Goal: Transaction & Acquisition: Book appointment/travel/reservation

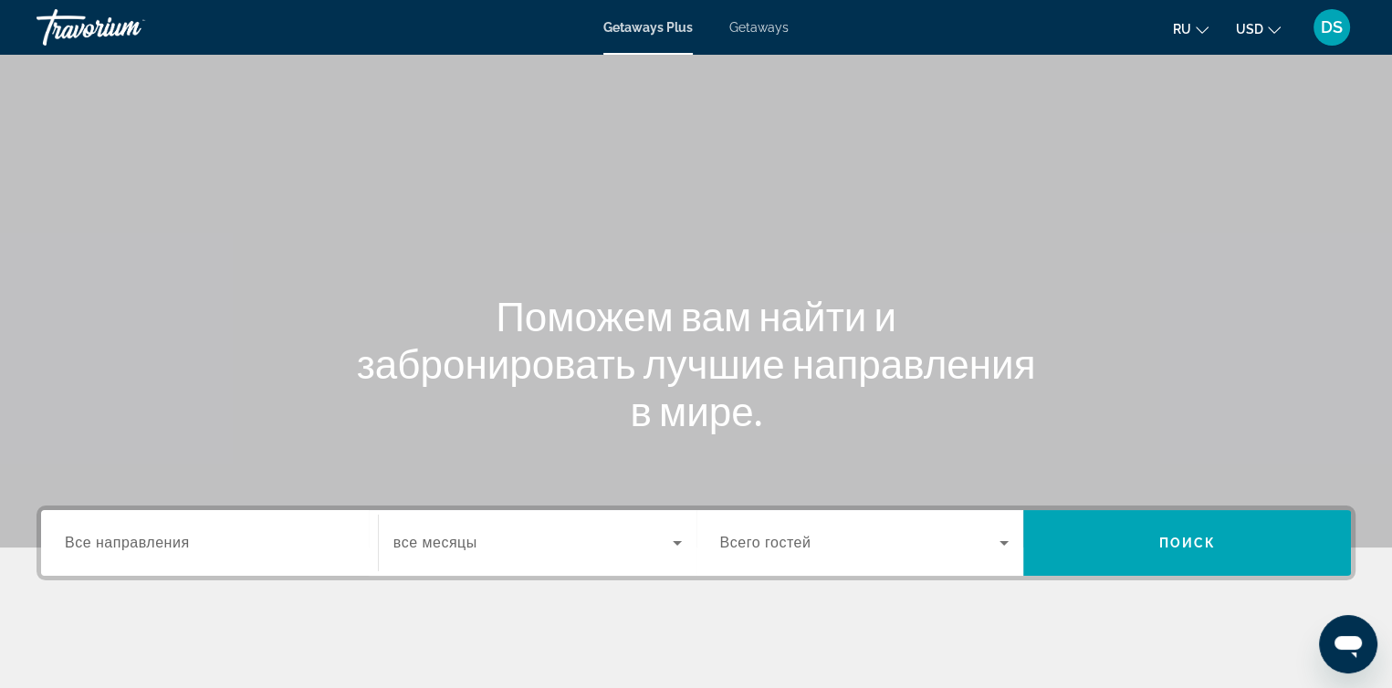
click at [764, 27] on span "Getaways" at bounding box center [758, 27] width 59 height 15
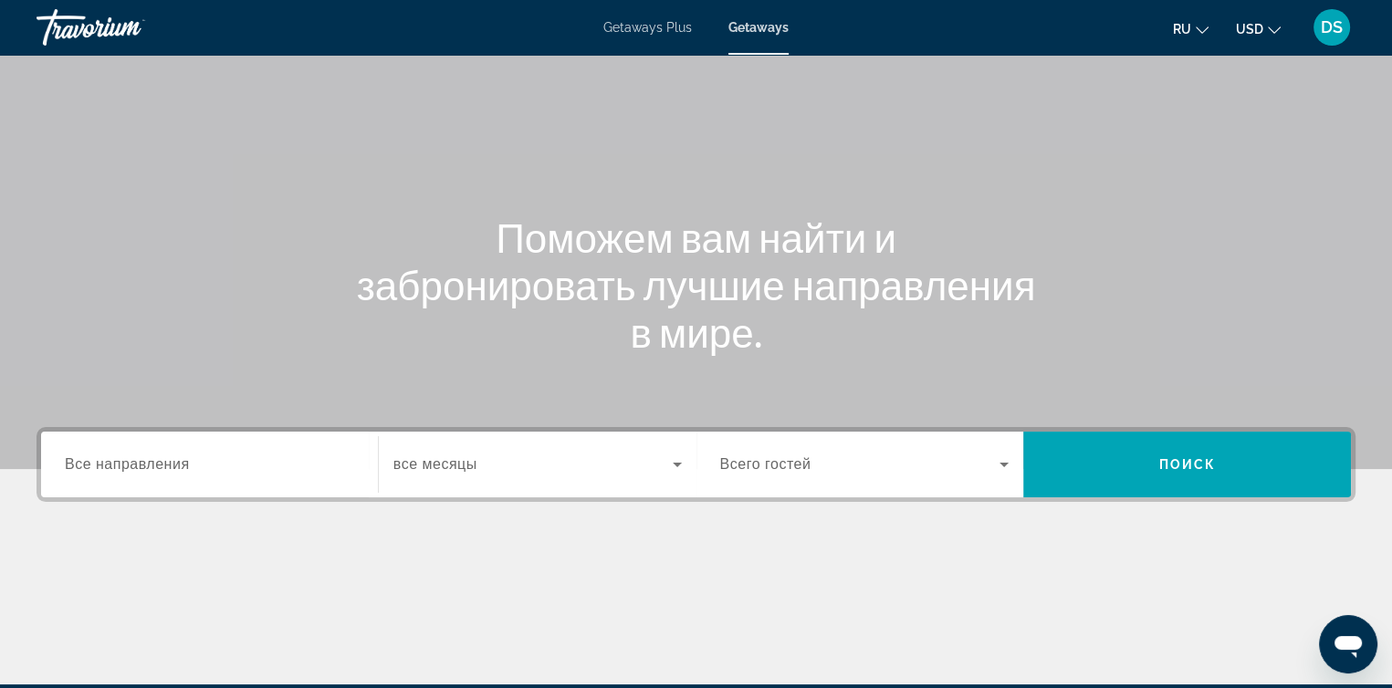
scroll to position [183, 0]
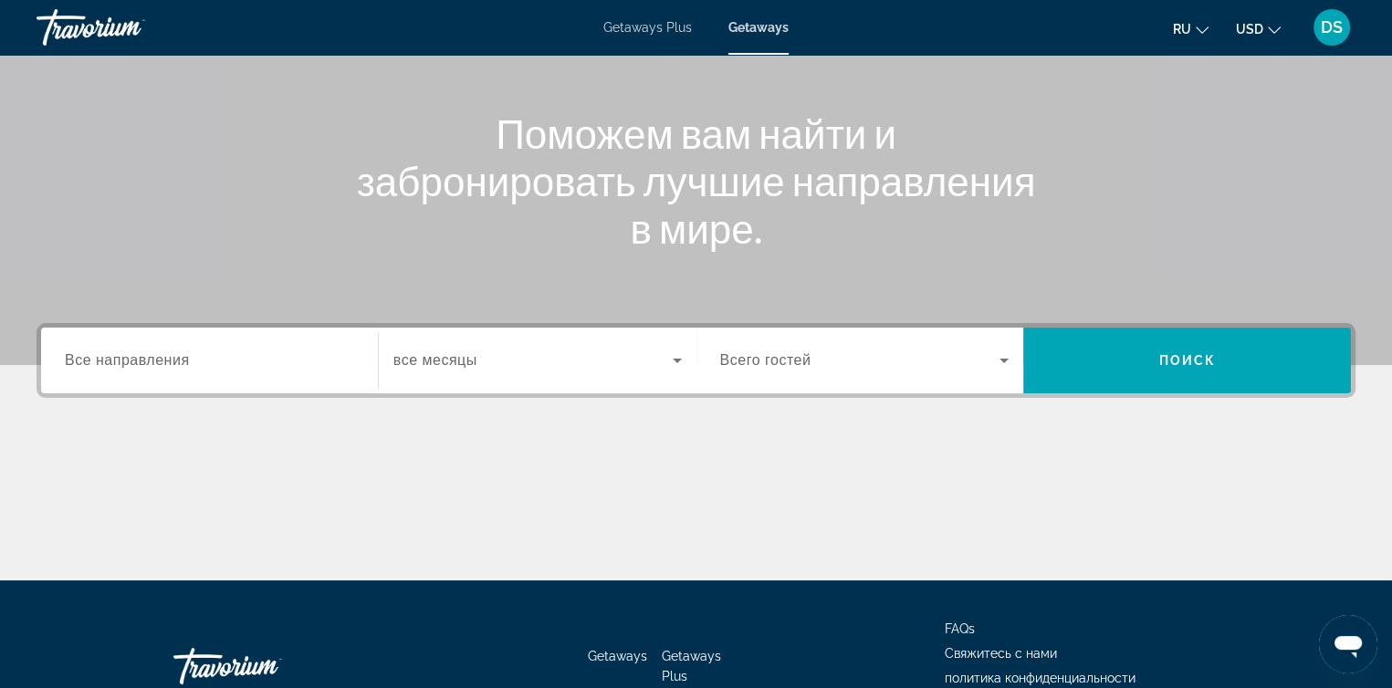
click at [142, 364] on span "Все направления" at bounding box center [127, 360] width 125 height 16
click at [142, 364] on input "Destination Все направления" at bounding box center [209, 362] width 289 height 22
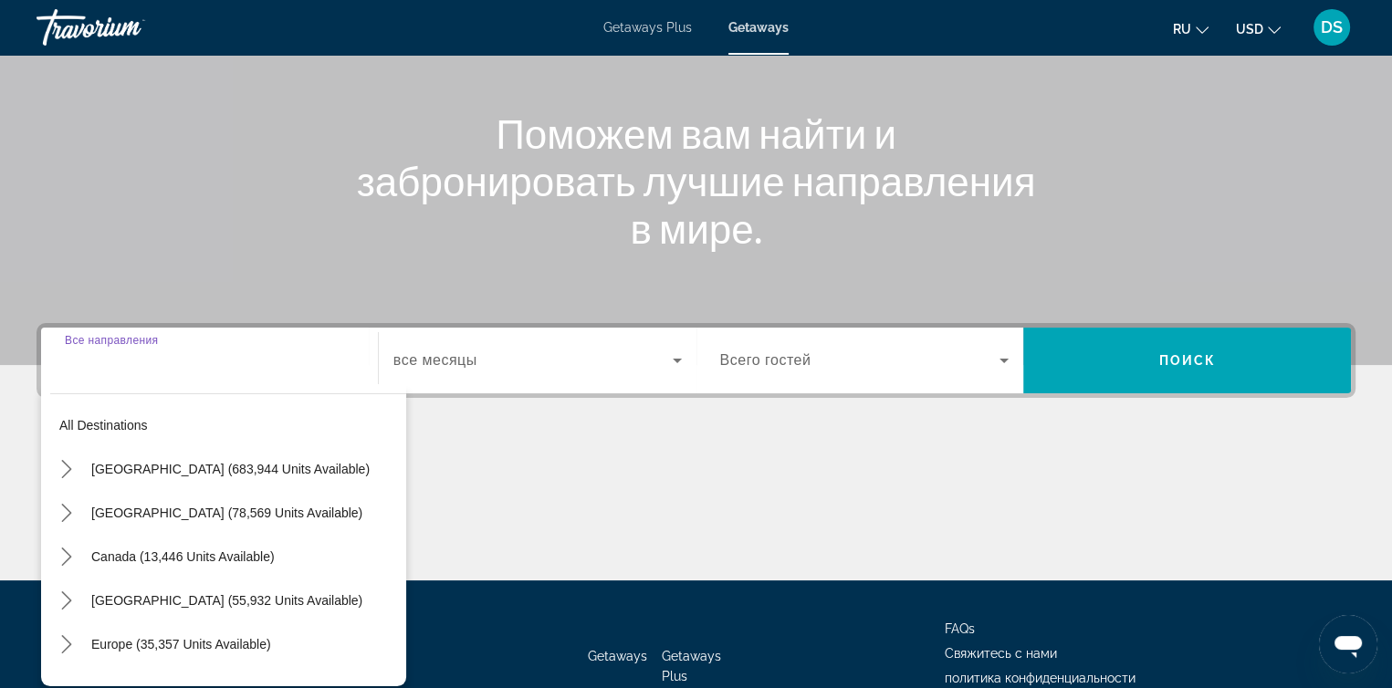
scroll to position [298, 0]
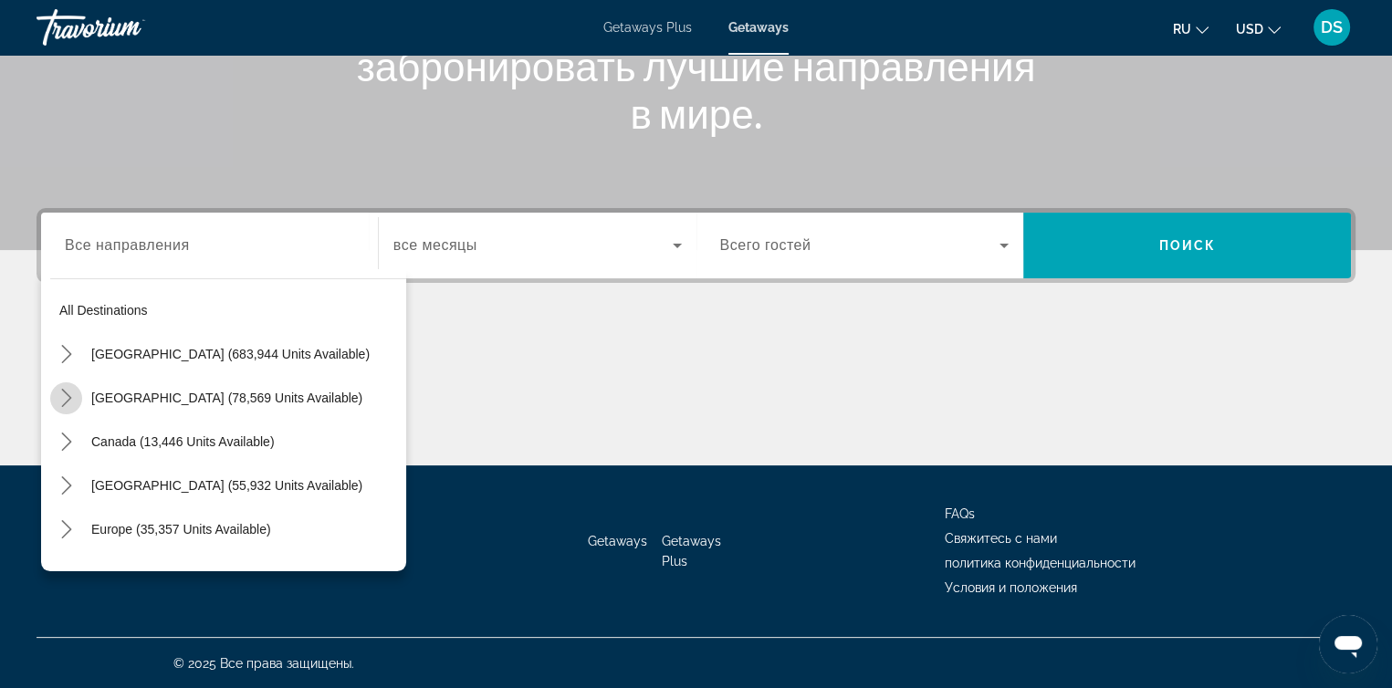
click at [68, 397] on icon "Toggle Mexico (78,569 units available) submenu" at bounding box center [66, 398] width 10 height 18
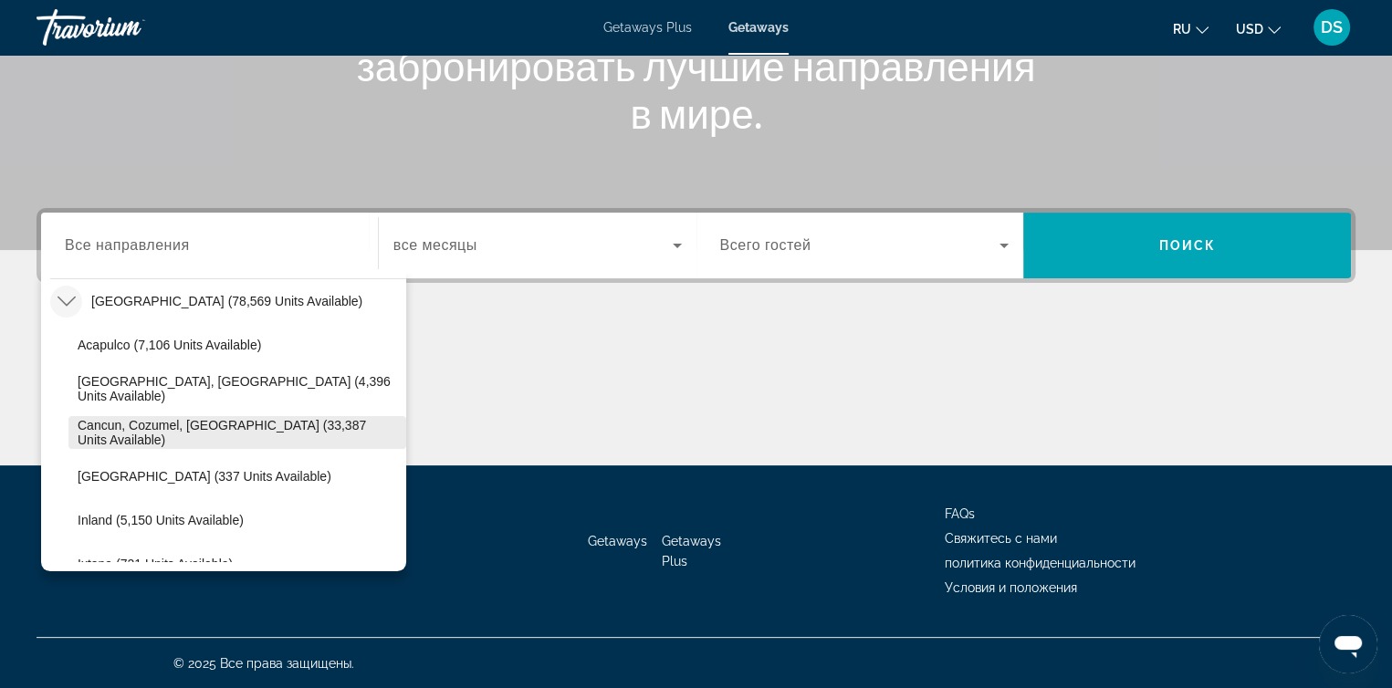
click at [132, 435] on span "Cancun, Cozumel, Riviera Maya (33,387 units available)" at bounding box center [237, 432] width 319 height 29
type input "**********"
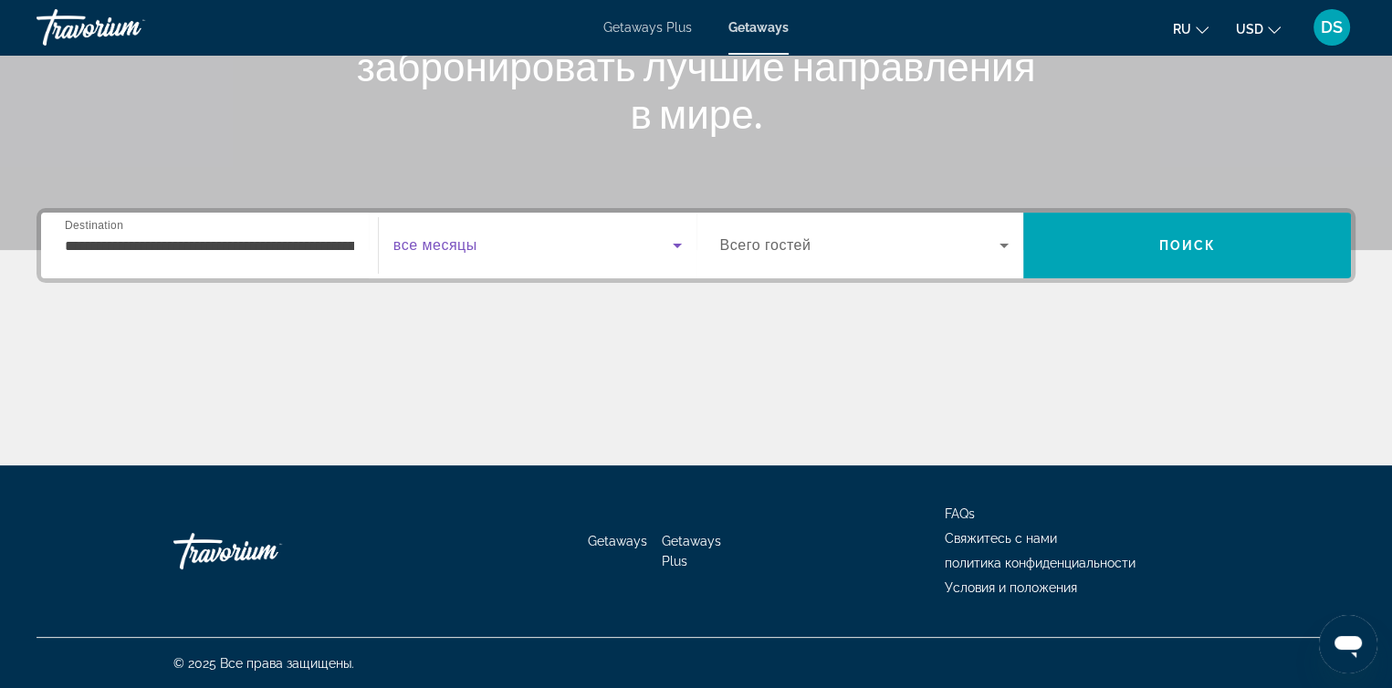
click at [672, 245] on icon "Search widget" at bounding box center [677, 246] width 22 height 22
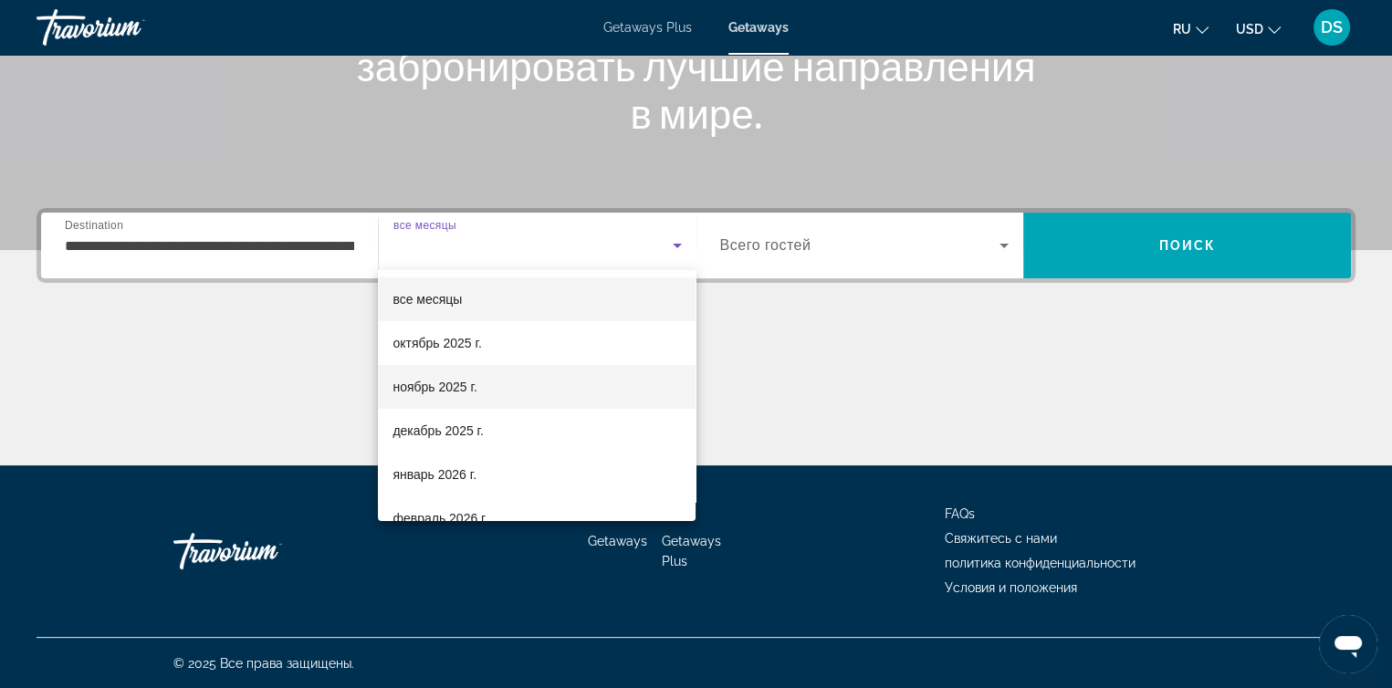
click at [555, 395] on mat-option "ноябрь 2025 г." at bounding box center [537, 387] width 318 height 44
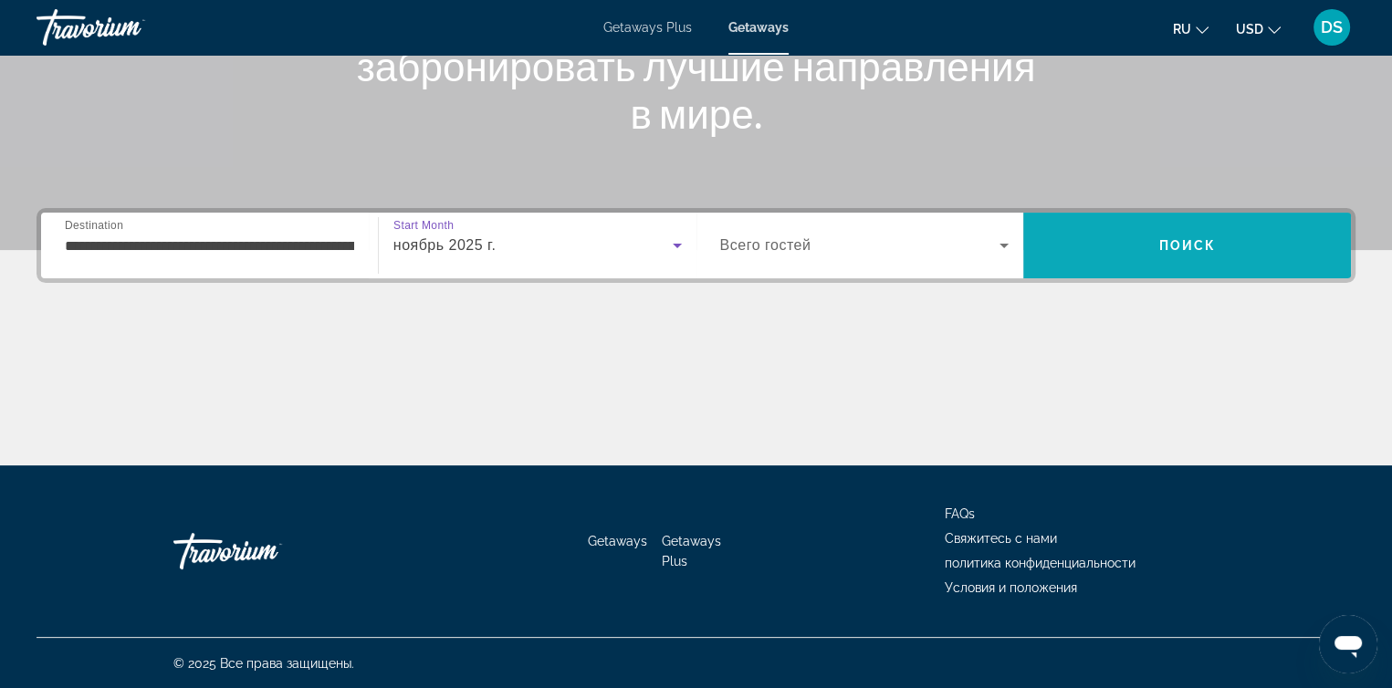
click at [1154, 261] on span "Search" at bounding box center [1187, 246] width 328 height 44
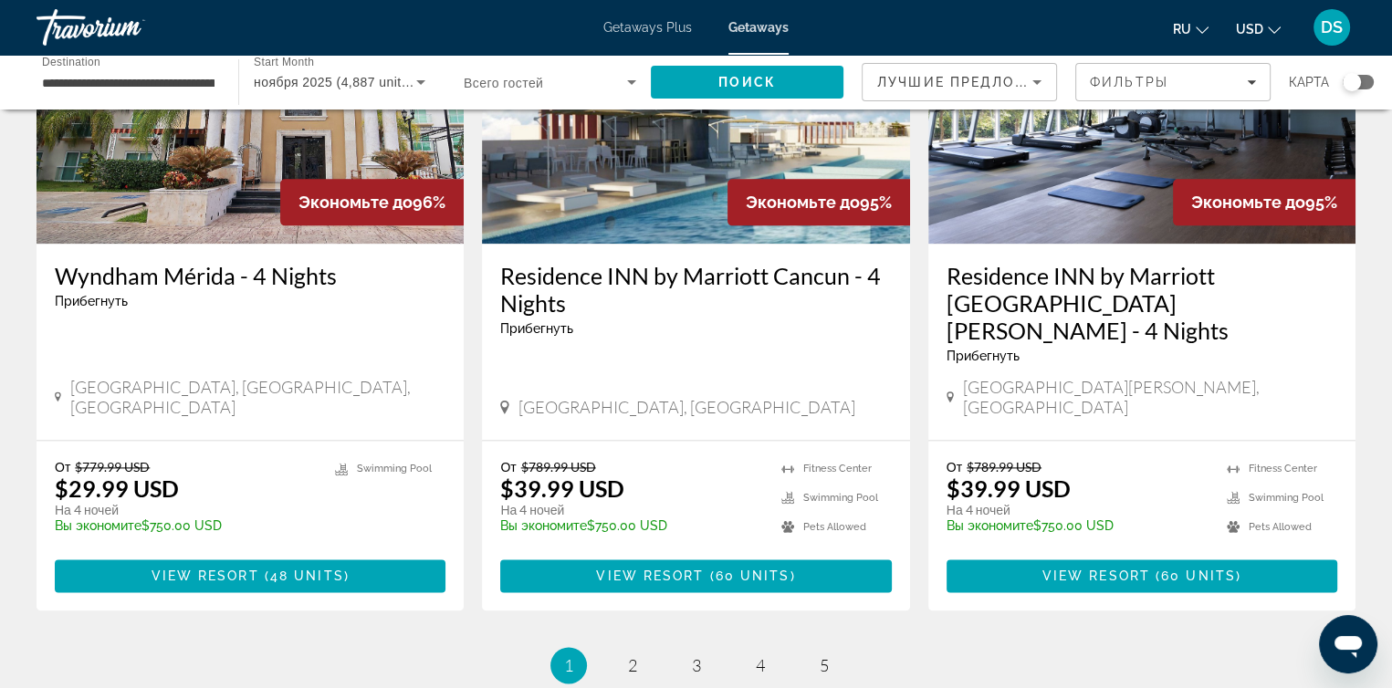
scroll to position [2373, 0]
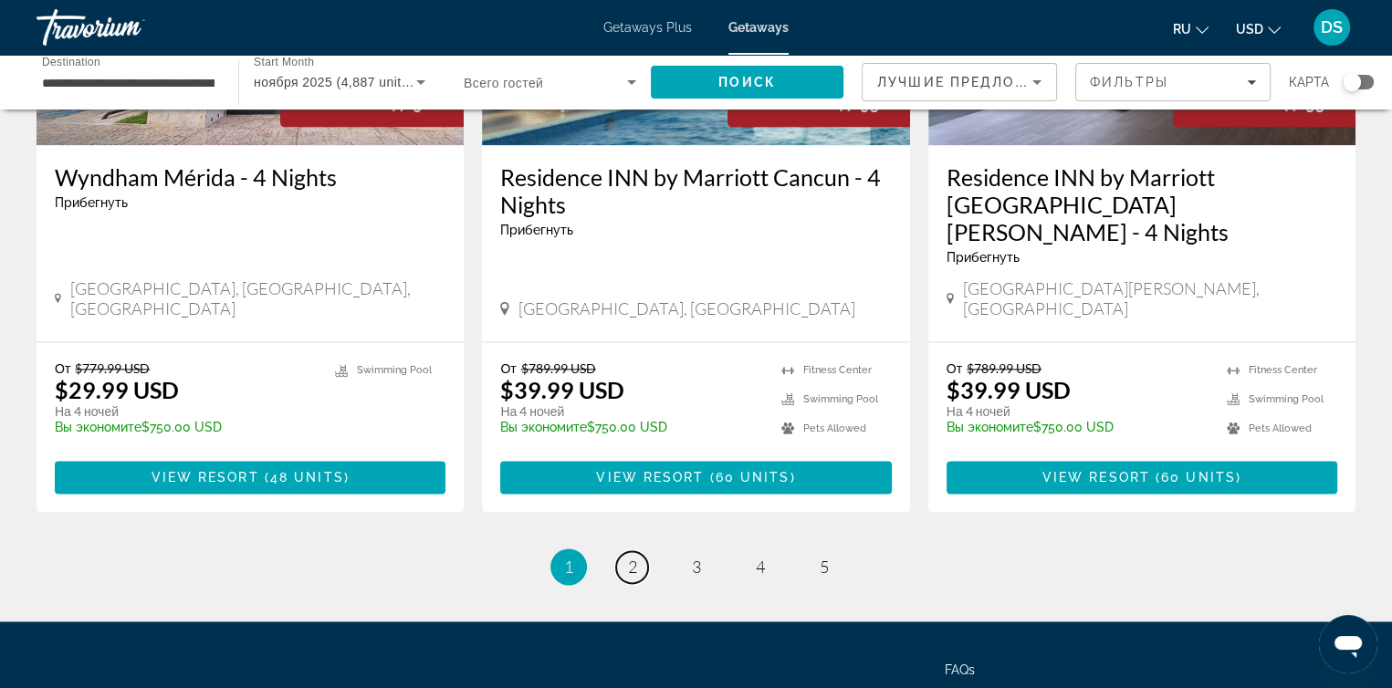
drag, startPoint x: 631, startPoint y: 412, endPoint x: 694, endPoint y: 369, distance: 76.2
click at [631, 557] on span "2" at bounding box center [632, 567] width 9 height 20
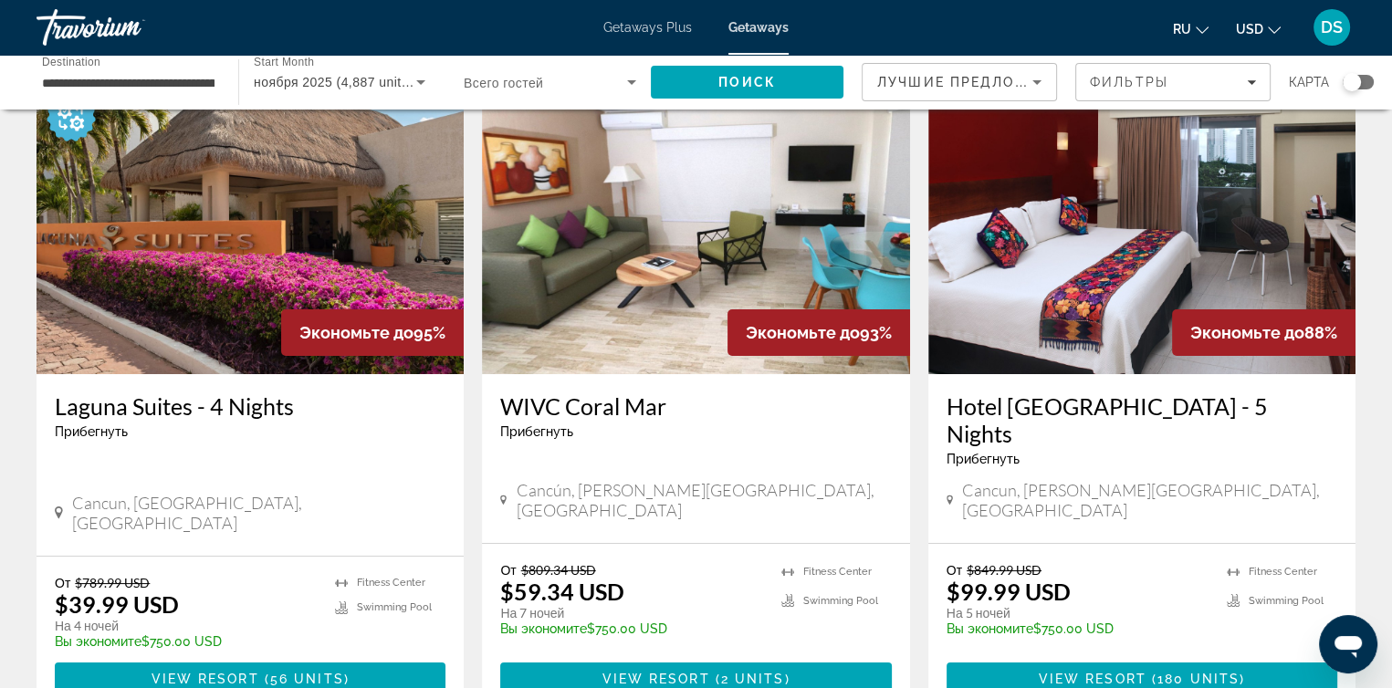
scroll to position [183, 0]
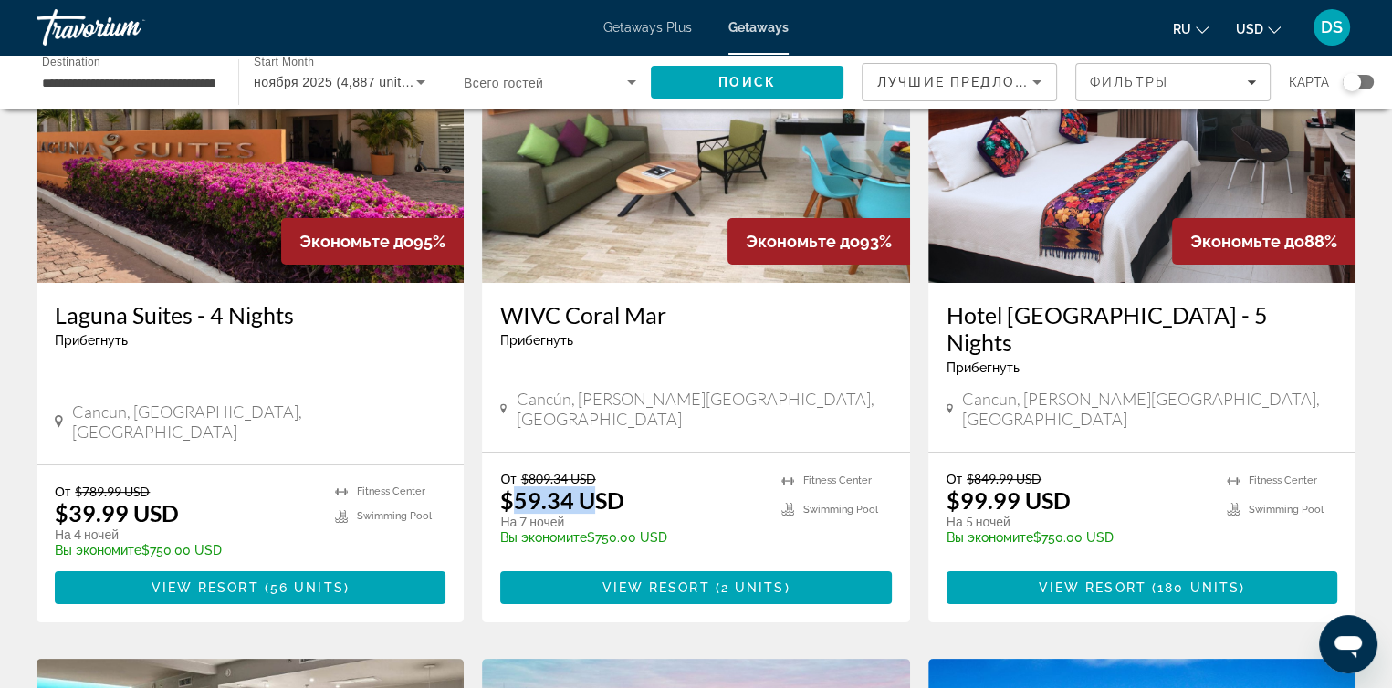
drag, startPoint x: 511, startPoint y: 482, endPoint x: 586, endPoint y: 482, distance: 74.9
click at [586, 487] on p "$59.34 USD" at bounding box center [562, 500] width 124 height 27
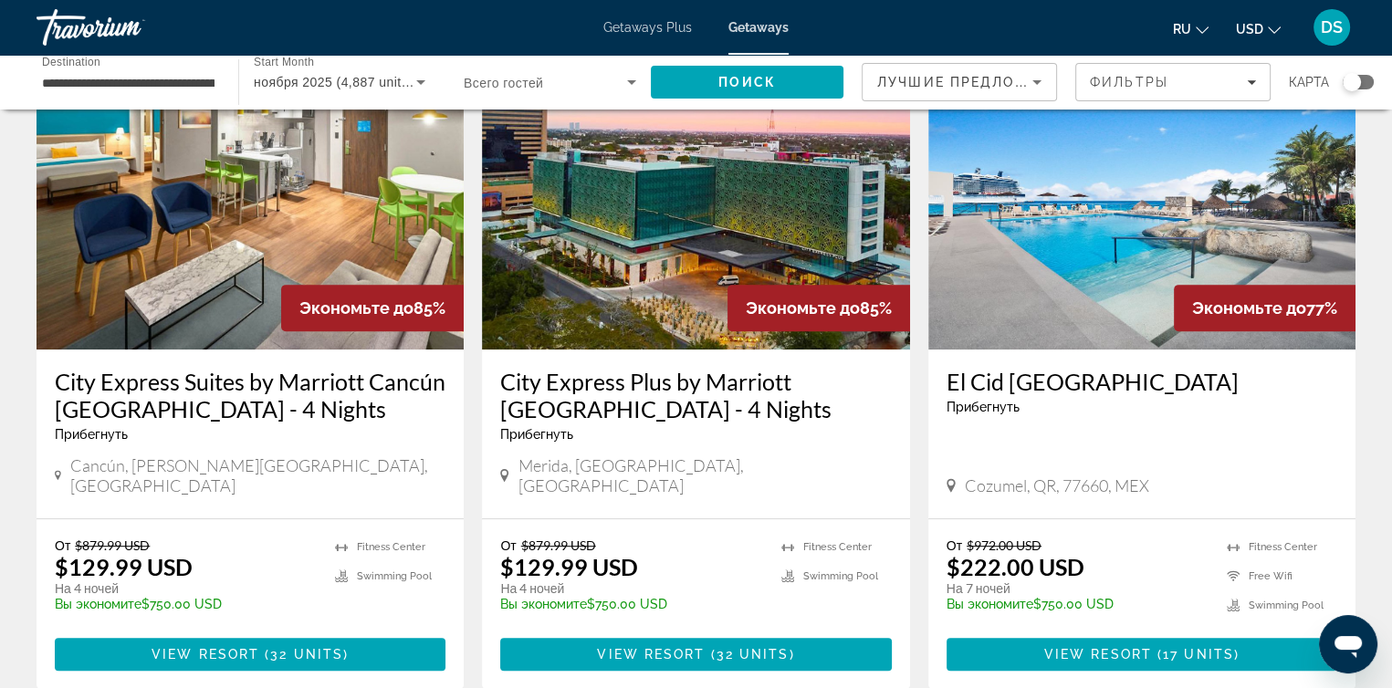
scroll to position [822, 0]
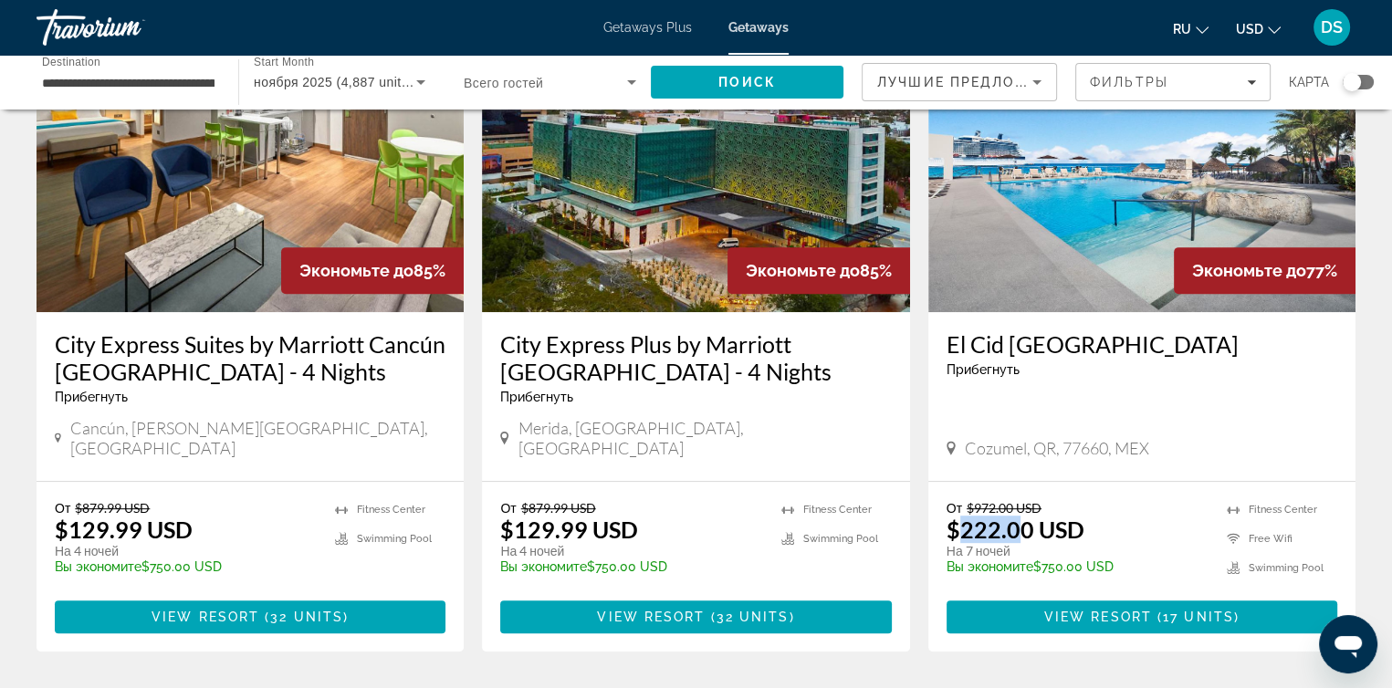
drag, startPoint x: 963, startPoint y: 490, endPoint x: 1015, endPoint y: 492, distance: 52.1
click at [1015, 516] on p "$222.00 USD" at bounding box center [1016, 529] width 138 height 27
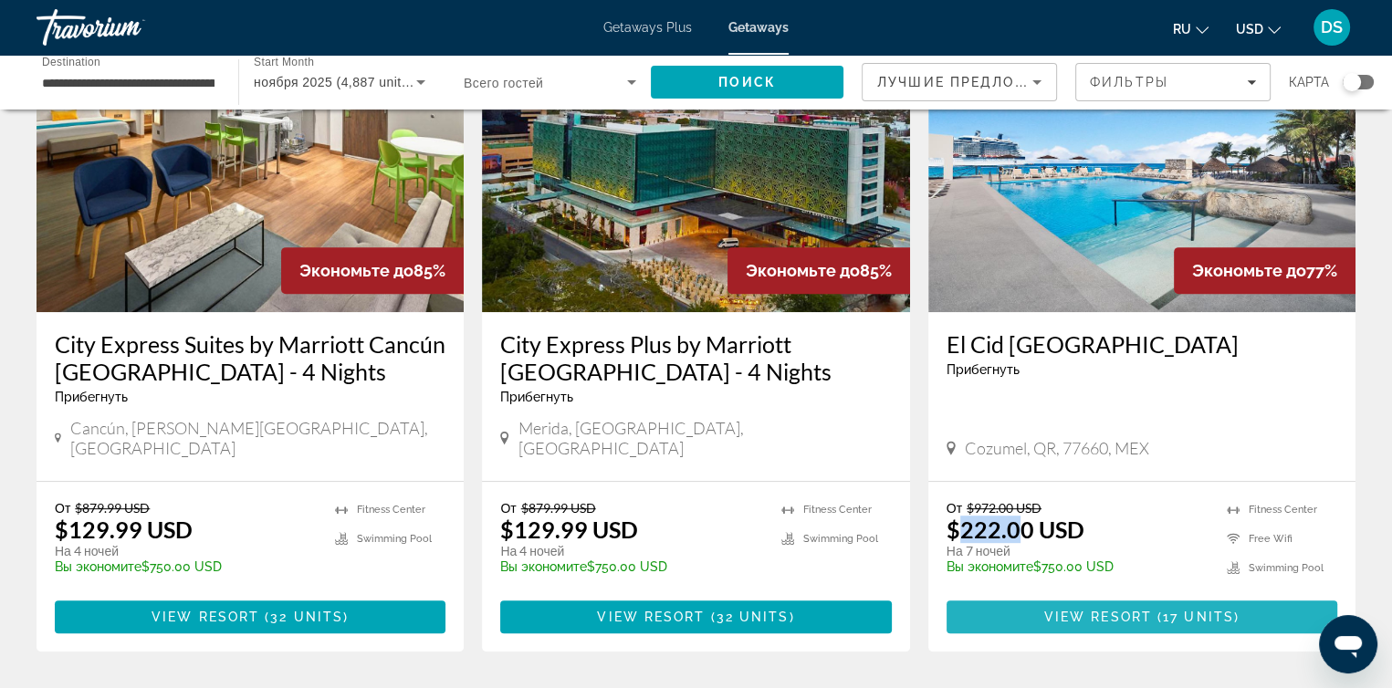
click at [1124, 610] on span "View Resort" at bounding box center [1098, 617] width 108 height 15
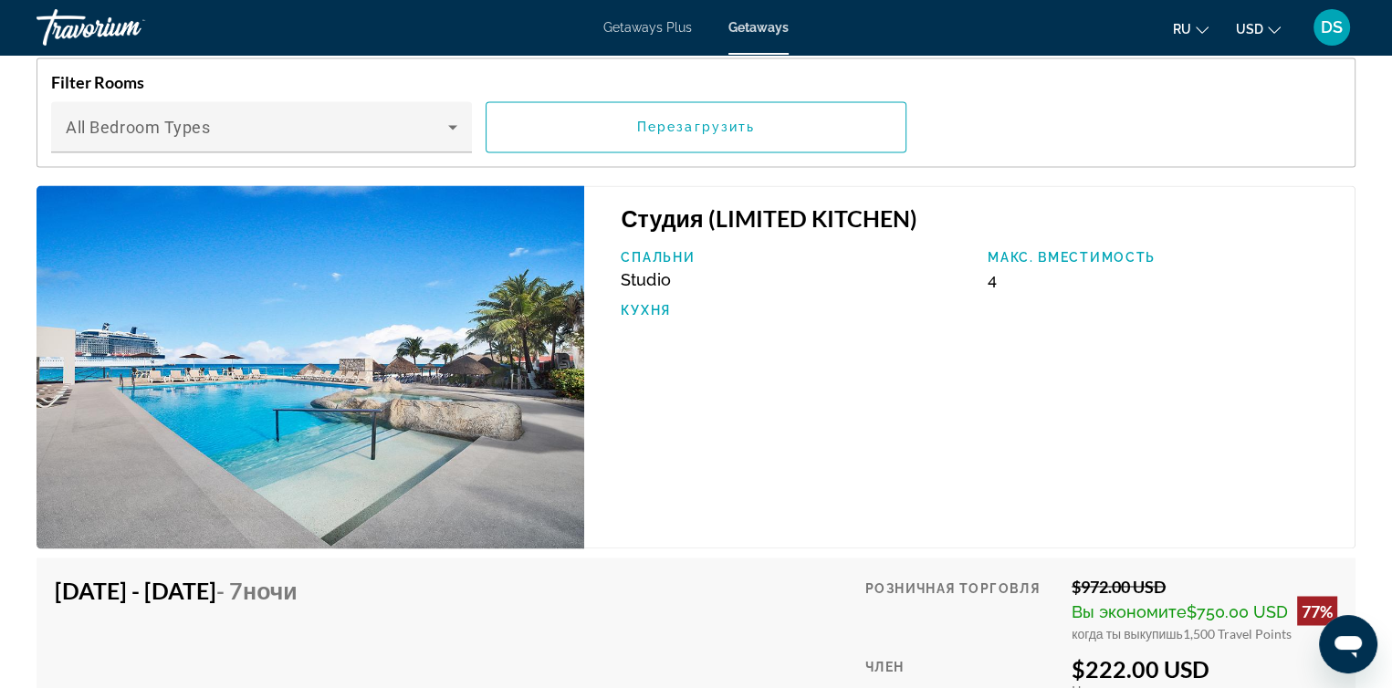
scroll to position [3012, 0]
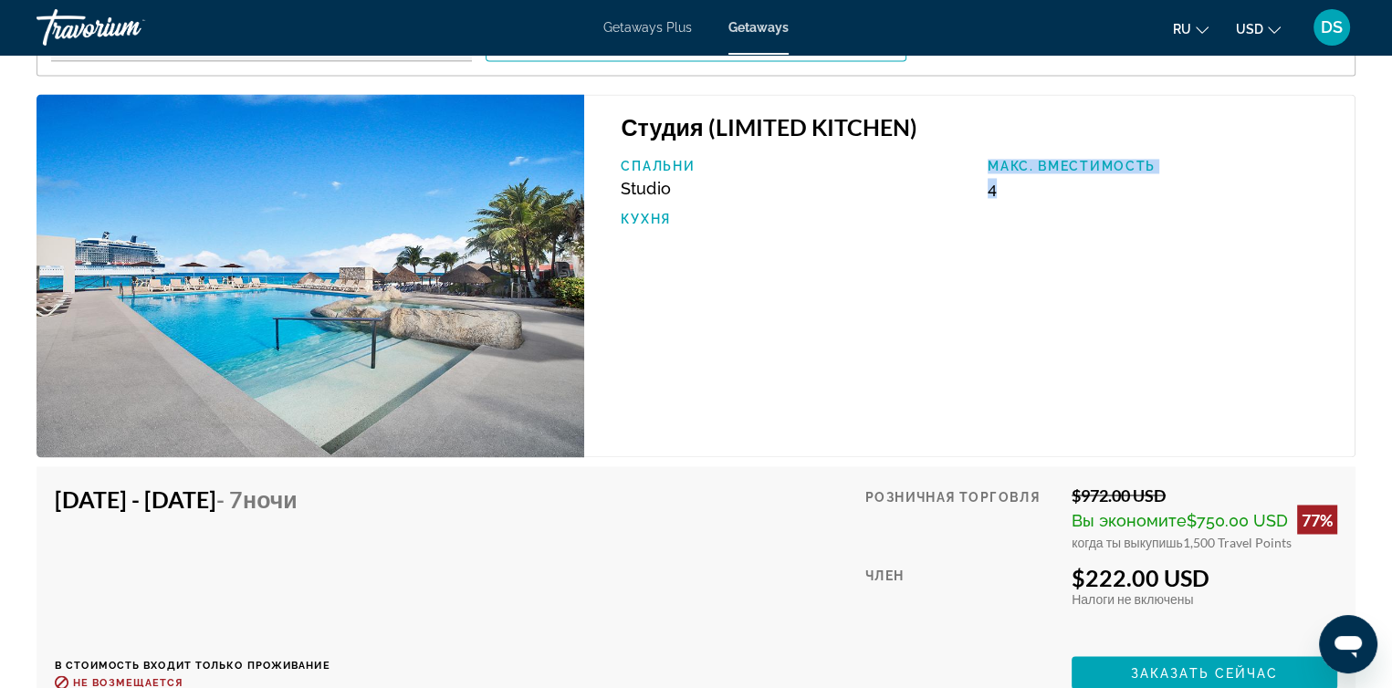
drag, startPoint x: 1008, startPoint y: 182, endPoint x: 960, endPoint y: 182, distance: 47.5
click at [960, 182] on div "Спальни Studio Макс. вместимость 4 Кухня" at bounding box center [979, 202] width 734 height 86
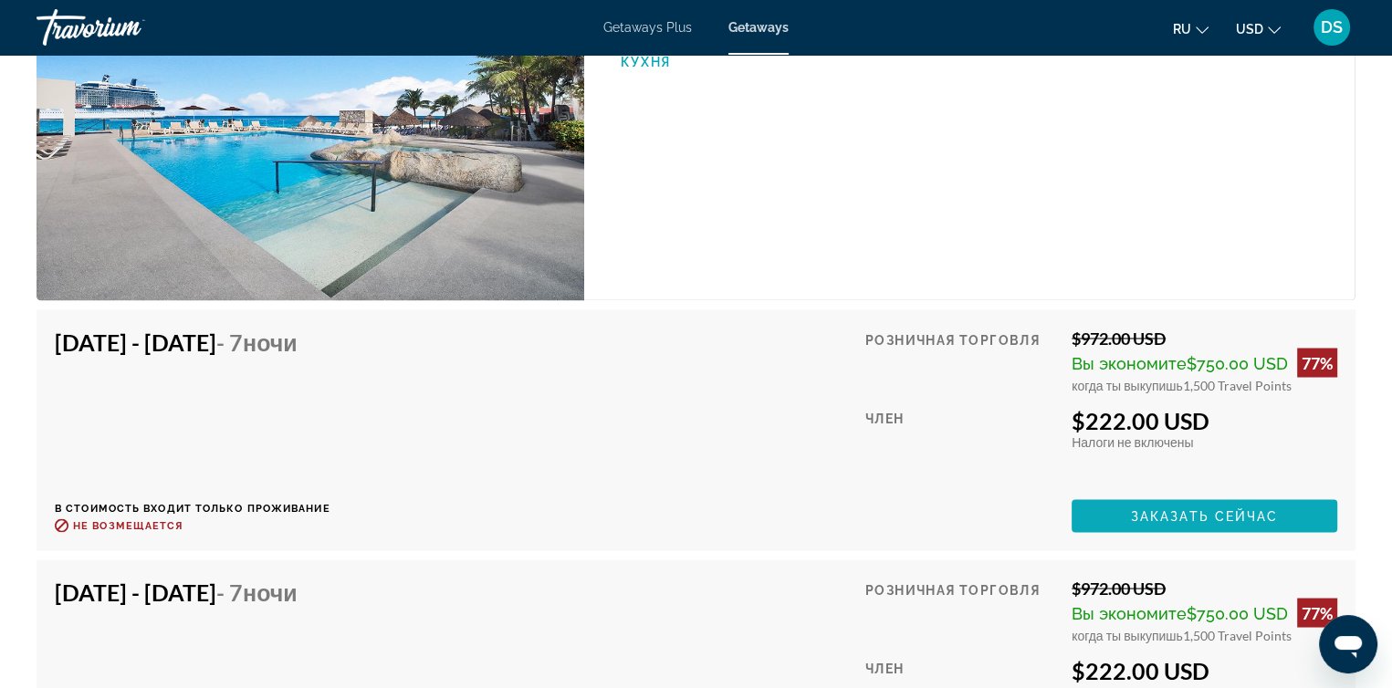
scroll to position [3286, 0]
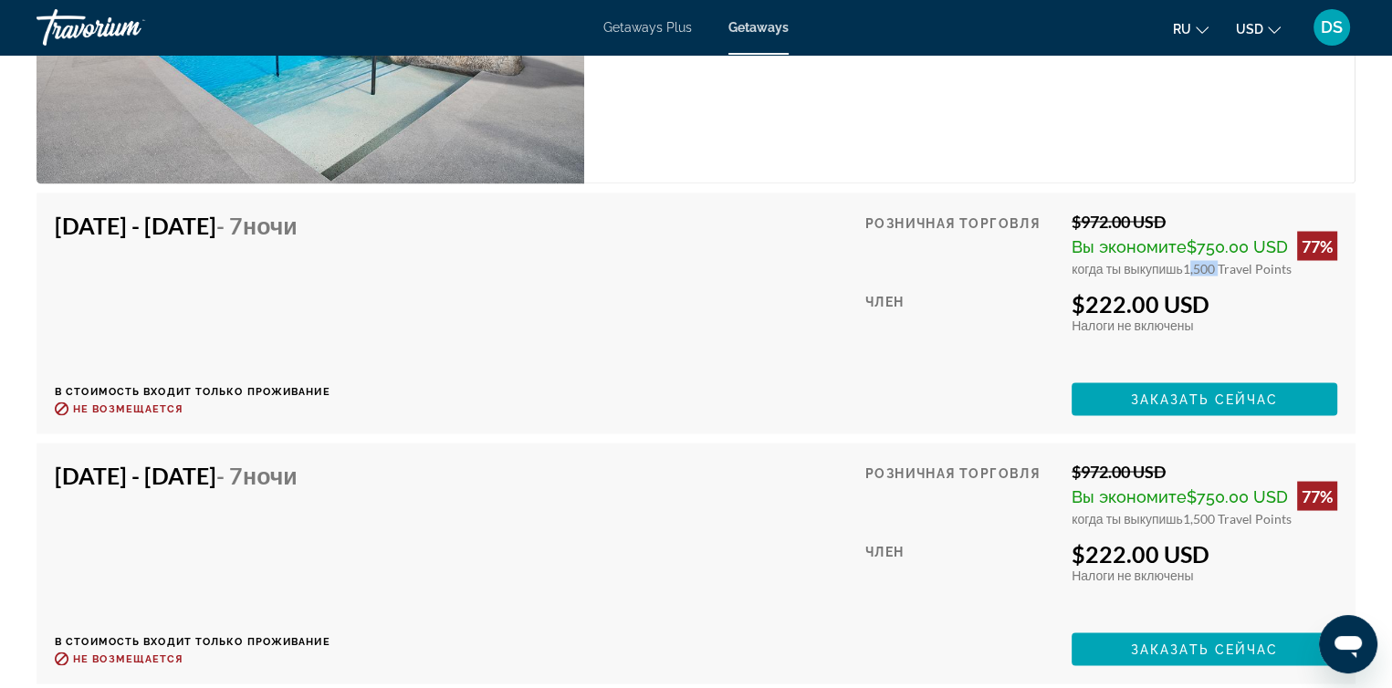
drag, startPoint x: 1183, startPoint y: 255, endPoint x: 1217, endPoint y: 253, distance: 33.8
click at [1217, 260] on span "1,500 Travel Points" at bounding box center [1237, 268] width 109 height 16
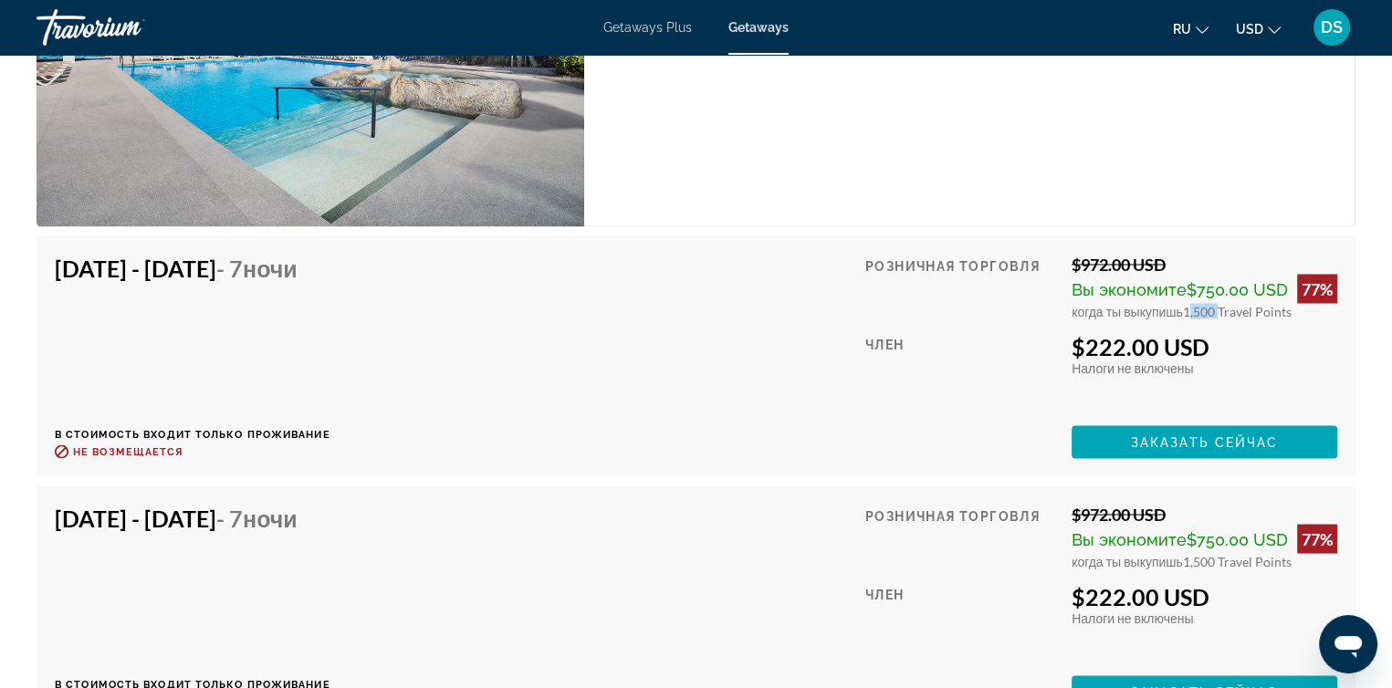
scroll to position [3195, 0]
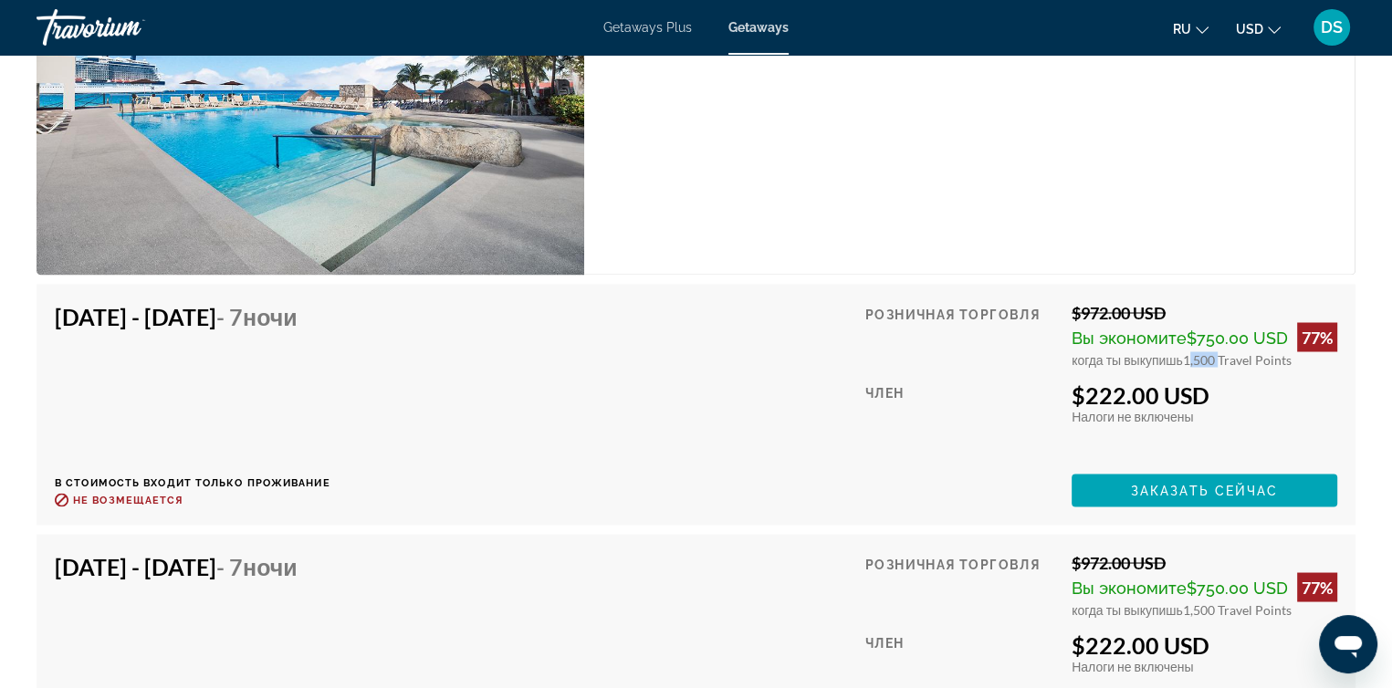
drag, startPoint x: 1164, startPoint y: 294, endPoint x: 1082, endPoint y: 299, distance: 82.3
click at [1082, 302] on div "$972.00 USD" at bounding box center [1205, 312] width 266 height 20
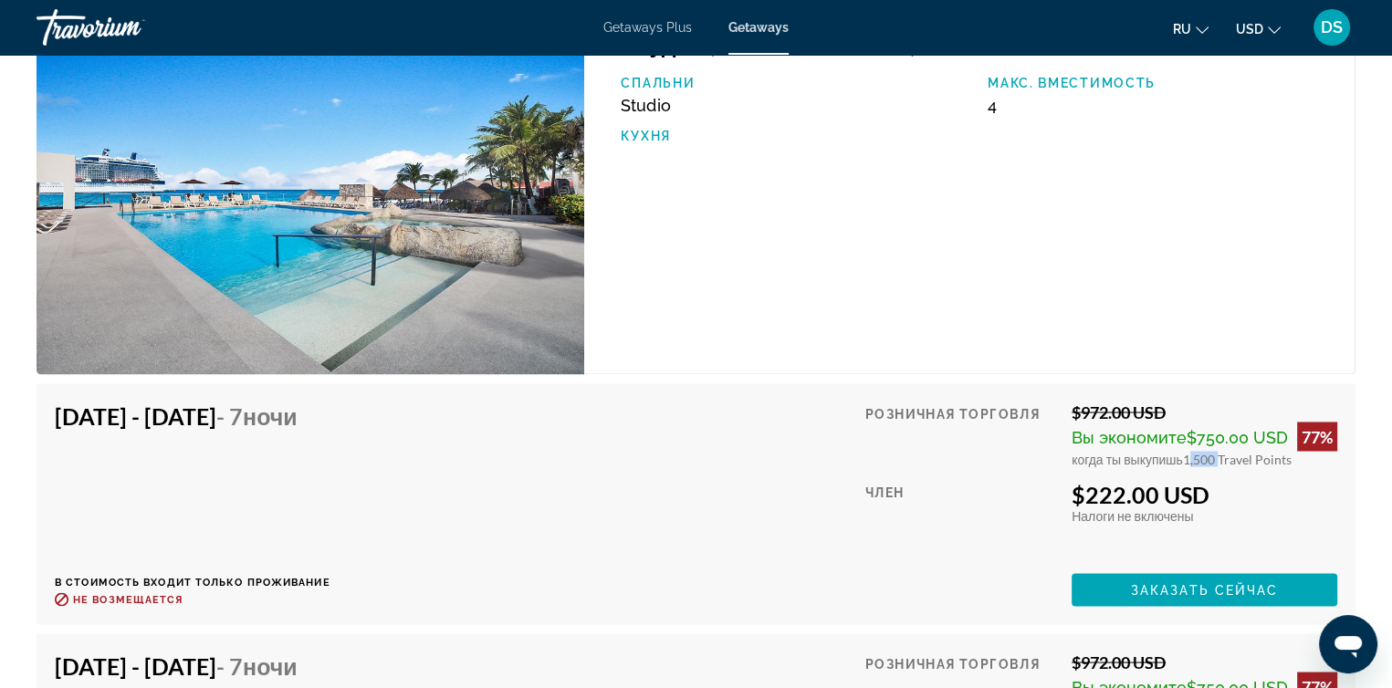
scroll to position [3104, 0]
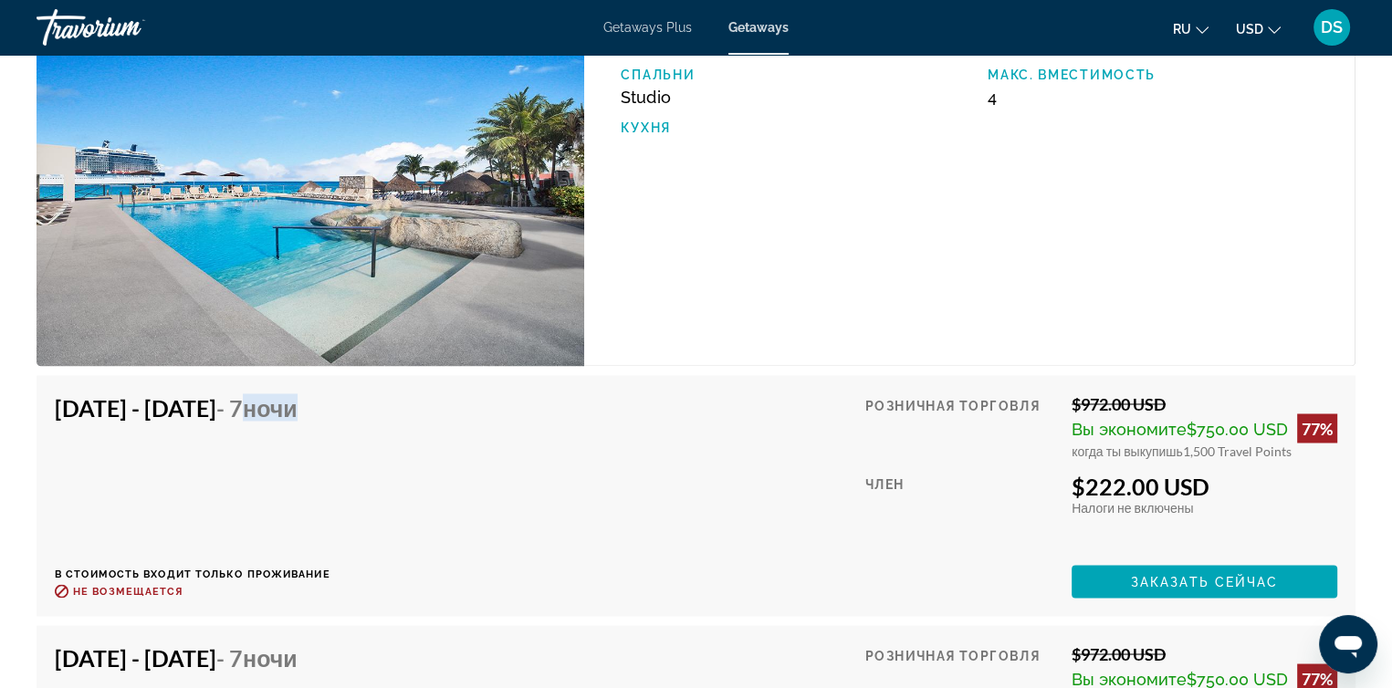
drag, startPoint x: 335, startPoint y: 393, endPoint x: 417, endPoint y: 390, distance: 82.2
click at [330, 393] on div "Nov 1, 2025 - Nov 8, 2025 - 7 ночи В стоимость входит только проживание Возврат…" at bounding box center [193, 495] width 276 height 204
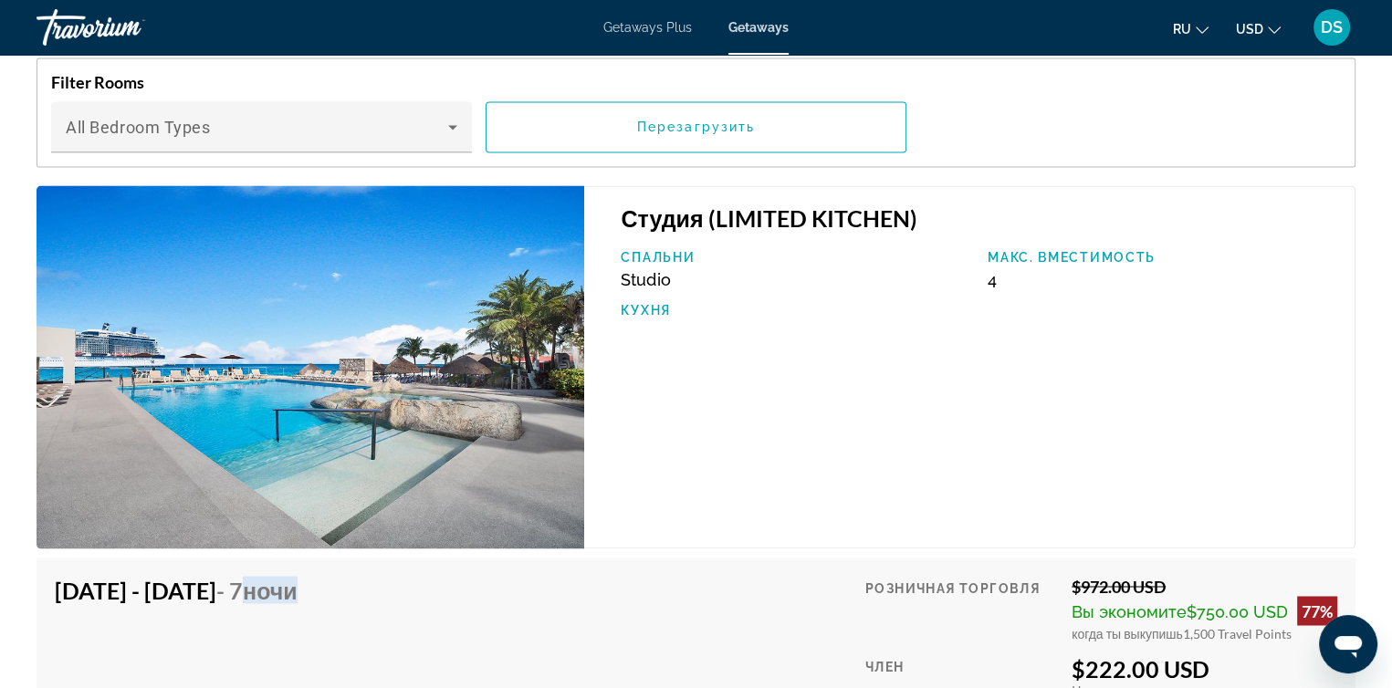
drag, startPoint x: 1165, startPoint y: 566, endPoint x: 1073, endPoint y: 569, distance: 91.3
click at [1073, 576] on div "$972.00 USD" at bounding box center [1205, 586] width 266 height 20
drag, startPoint x: 1000, startPoint y: 264, endPoint x: 962, endPoint y: 272, distance: 39.2
click at [962, 272] on div "Спальни Studio Макс. вместимость 4 Кухня" at bounding box center [979, 293] width 734 height 86
click at [970, 381] on div "Студия (LIMITED KITCHEN) Спальни Studio Макс. вместимость 4 Кухня" at bounding box center [969, 366] width 771 height 363
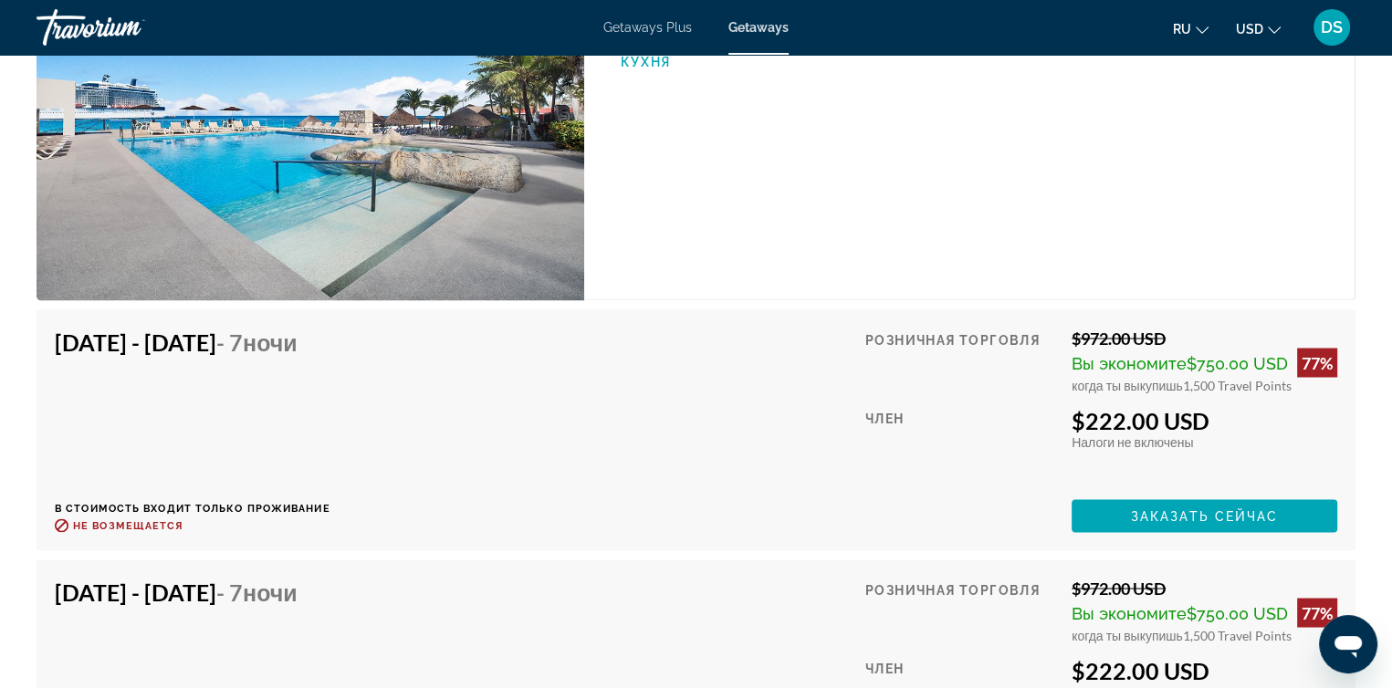
scroll to position [3195, 0]
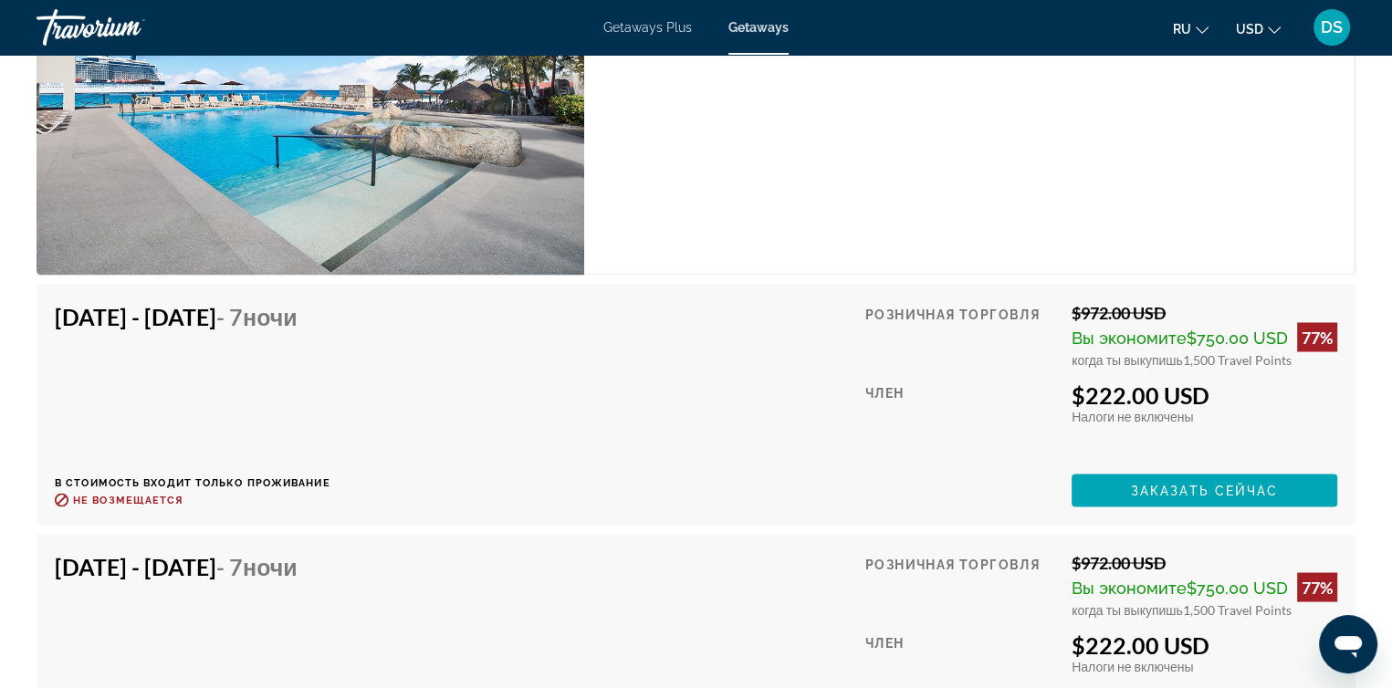
drag, startPoint x: 1175, startPoint y: 291, endPoint x: 1062, endPoint y: 309, distance: 114.7
click at [1062, 309] on div "Розничная торговля $972.00 USD Вы экономите $750.00 USD 77% когда ты выкупишь 1…" at bounding box center [1101, 404] width 472 height 204
drag, startPoint x: 1178, startPoint y: 340, endPoint x: 1272, endPoint y: 346, distance: 93.3
click at [1272, 351] on div "когда ты выкупишь 1,500 Travel Points" at bounding box center [1205, 359] width 266 height 16
drag, startPoint x: 1084, startPoint y: 383, endPoint x: 1209, endPoint y: 383, distance: 124.1
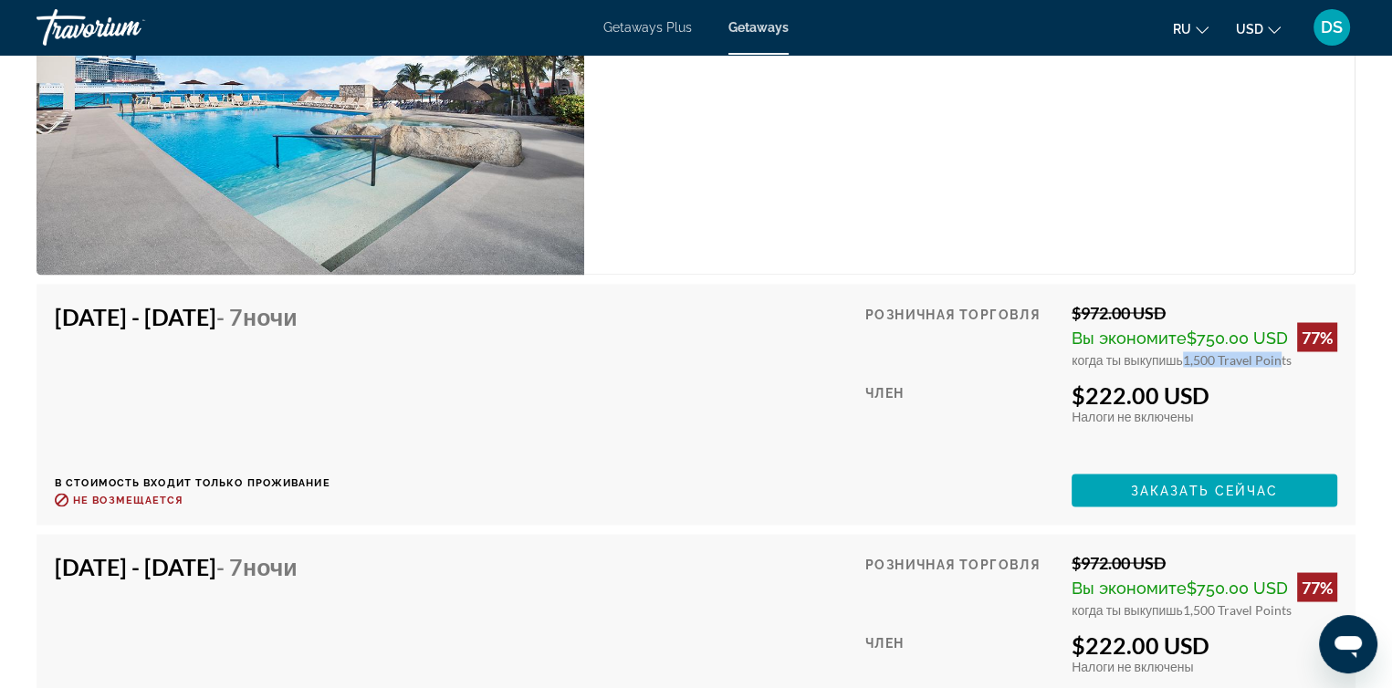
click at [1209, 383] on div "$222.00 USD" at bounding box center [1205, 394] width 266 height 27
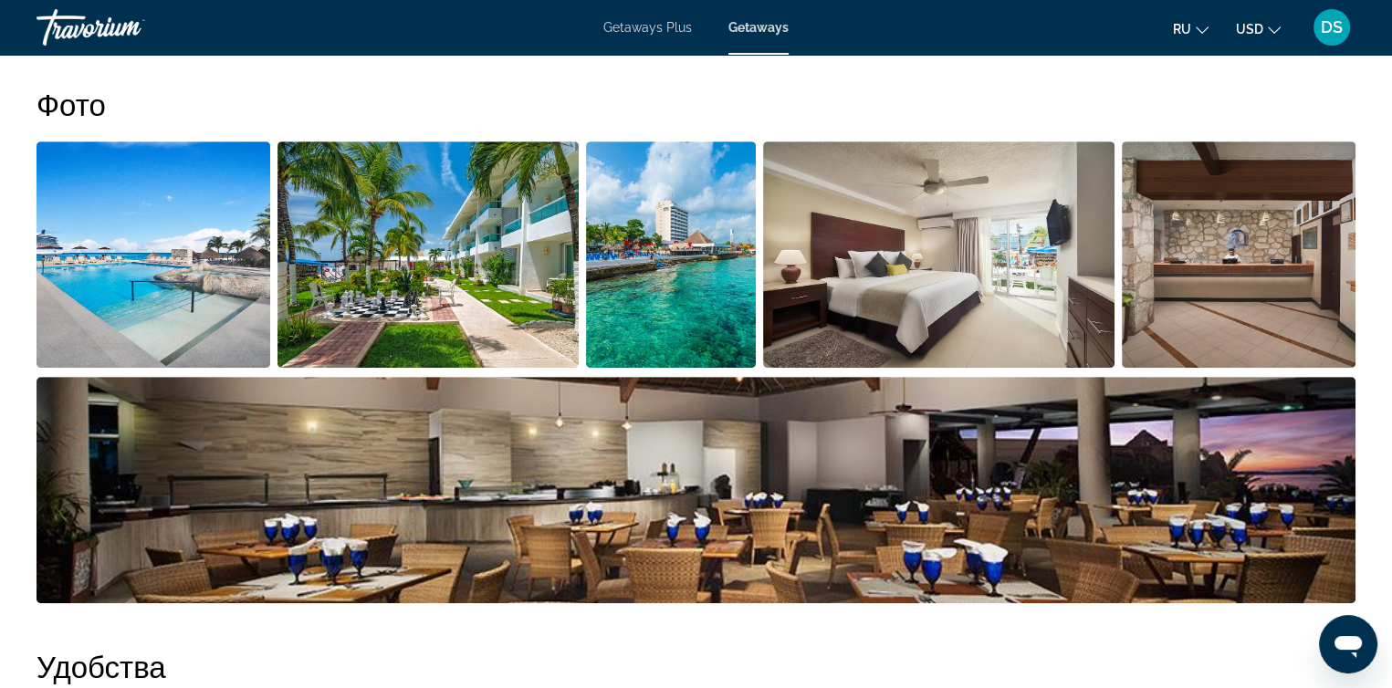
scroll to position [730, 0]
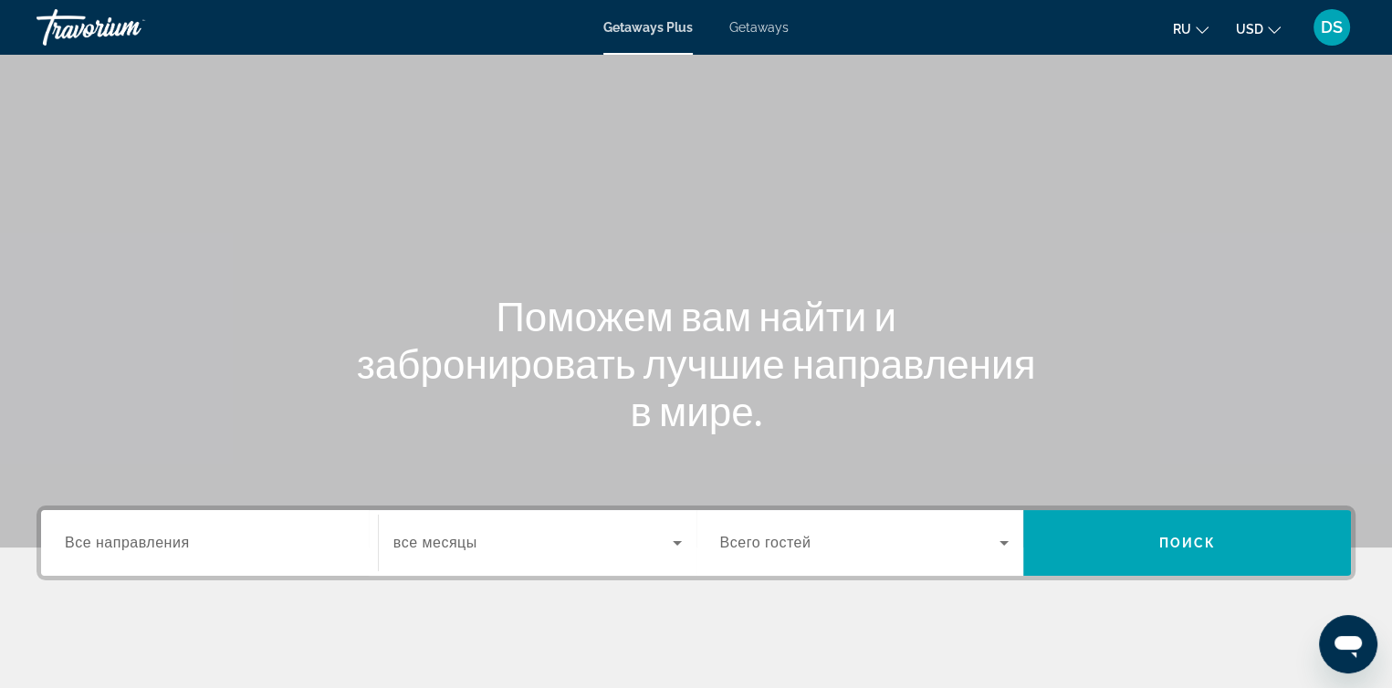
click at [843, 110] on div "Main content" at bounding box center [696, 274] width 1392 height 548
drag, startPoint x: 767, startPoint y: 26, endPoint x: 781, endPoint y: 55, distance: 32.7
click at [767, 26] on span "Getaways" at bounding box center [758, 27] width 59 height 15
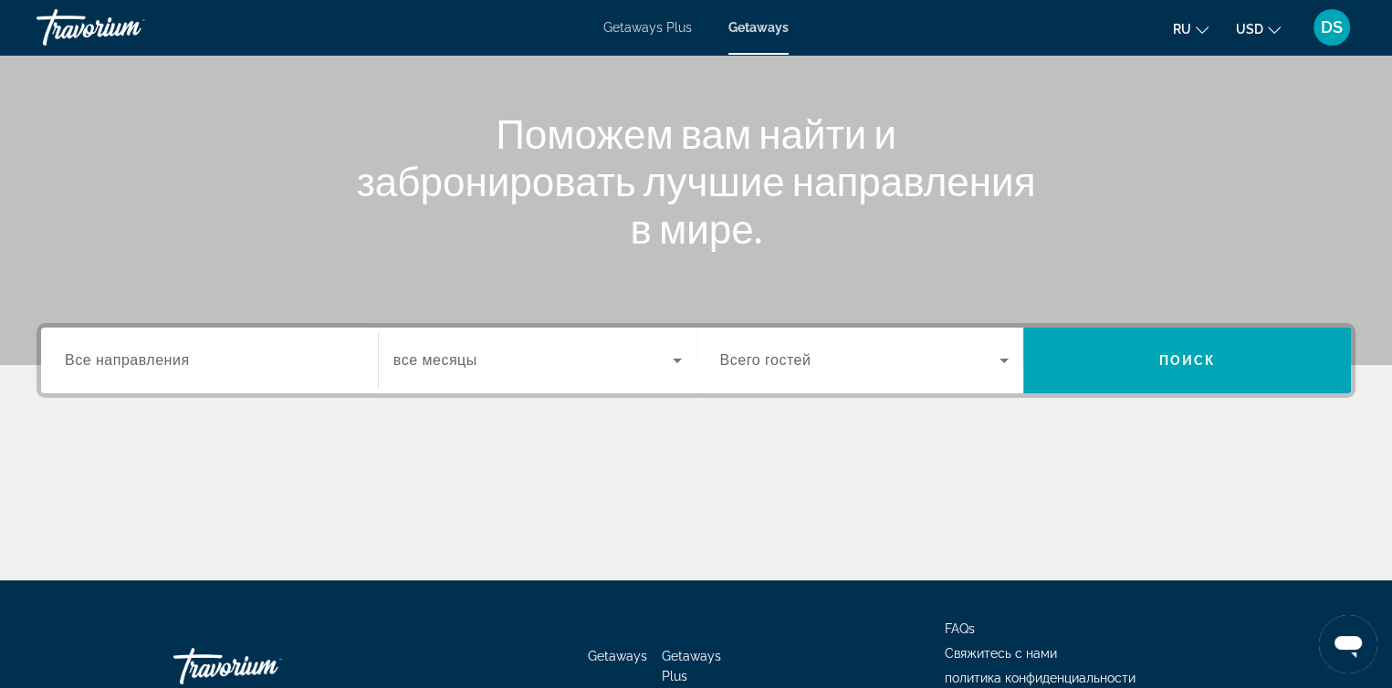
click at [196, 362] on input "Destination Все направления" at bounding box center [209, 362] width 289 height 22
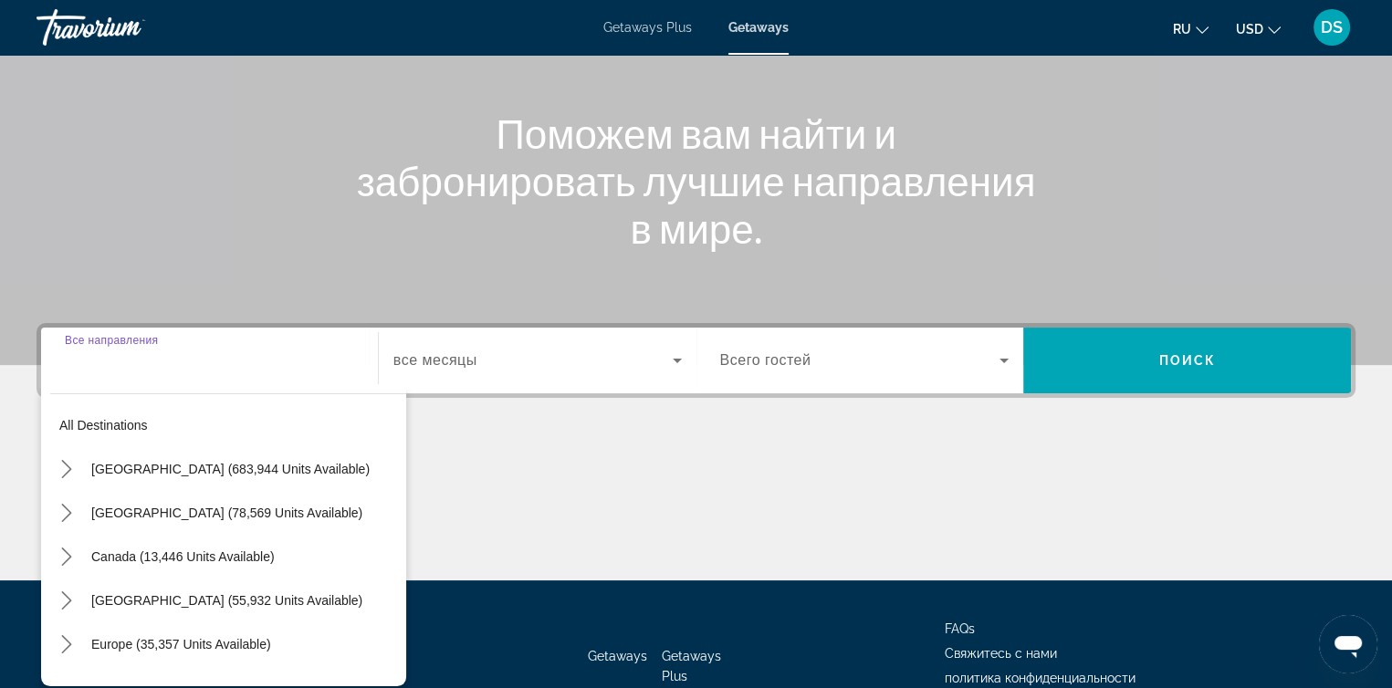
scroll to position [298, 0]
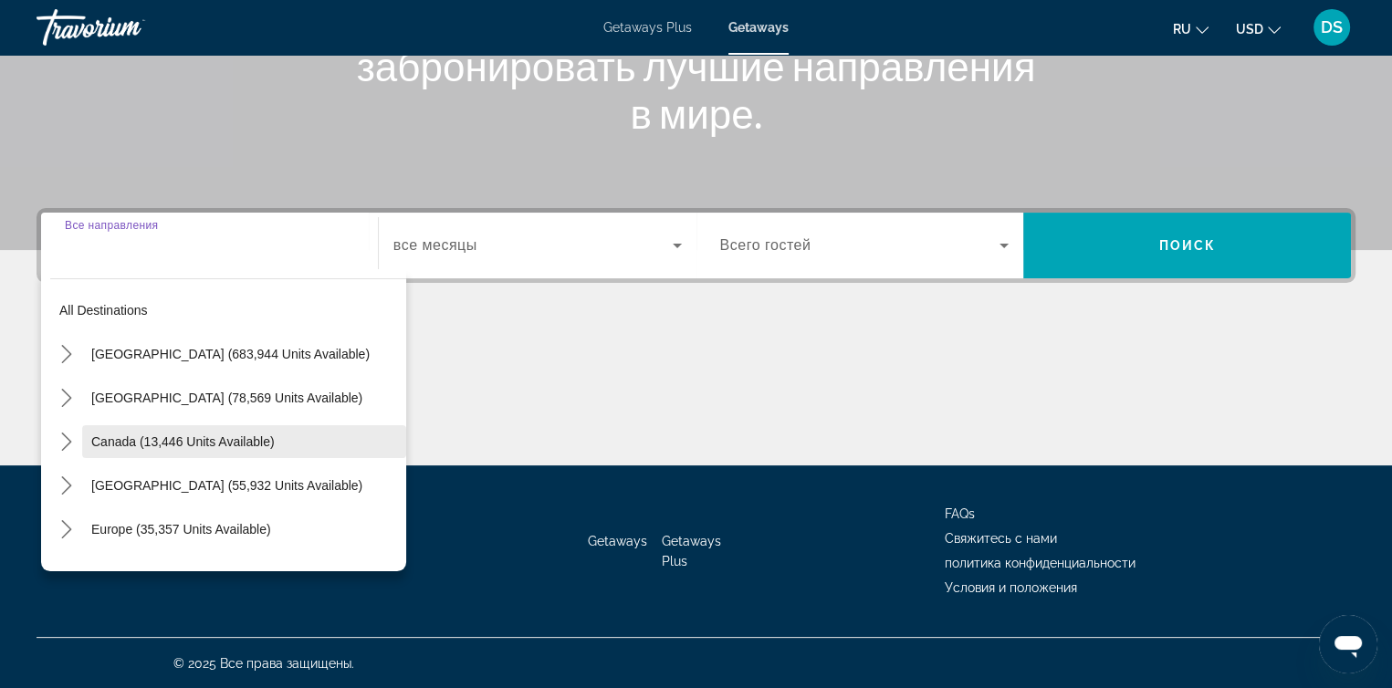
click at [94, 440] on span "Canada (13,446 units available)" at bounding box center [182, 442] width 183 height 15
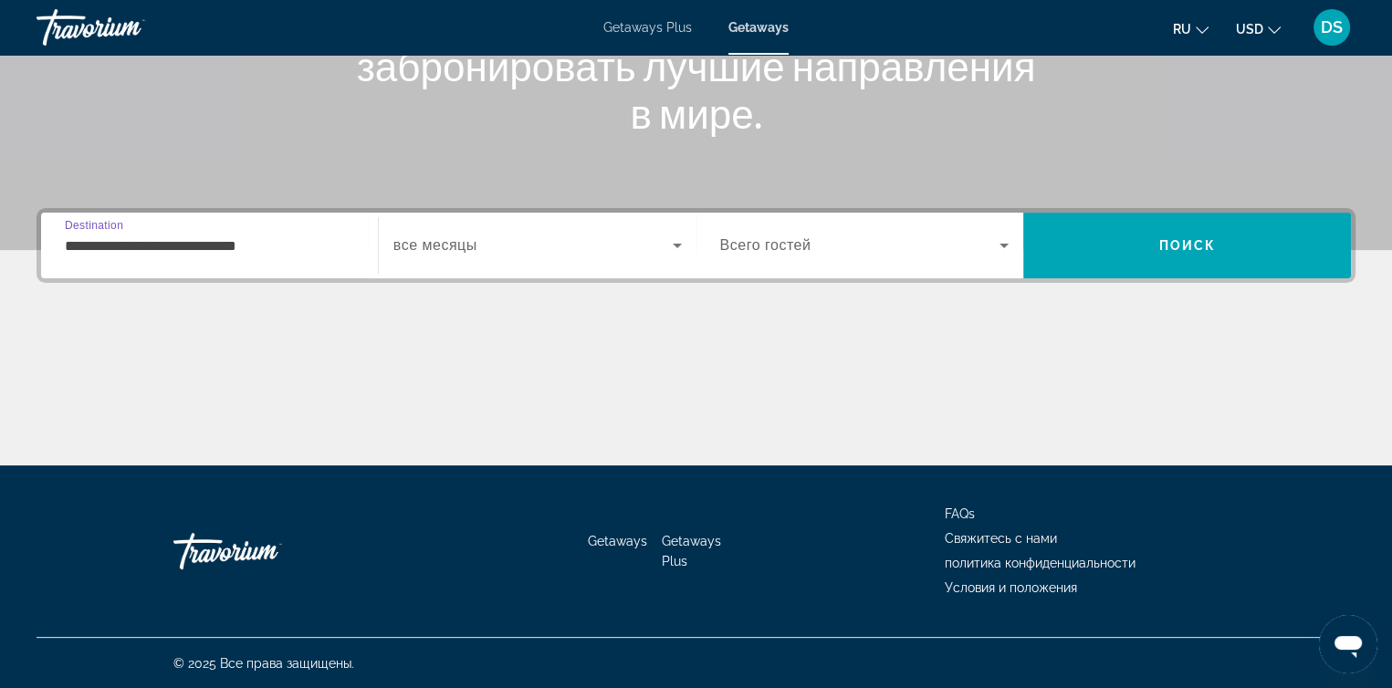
click at [86, 245] on input "**********" at bounding box center [209, 247] width 289 height 22
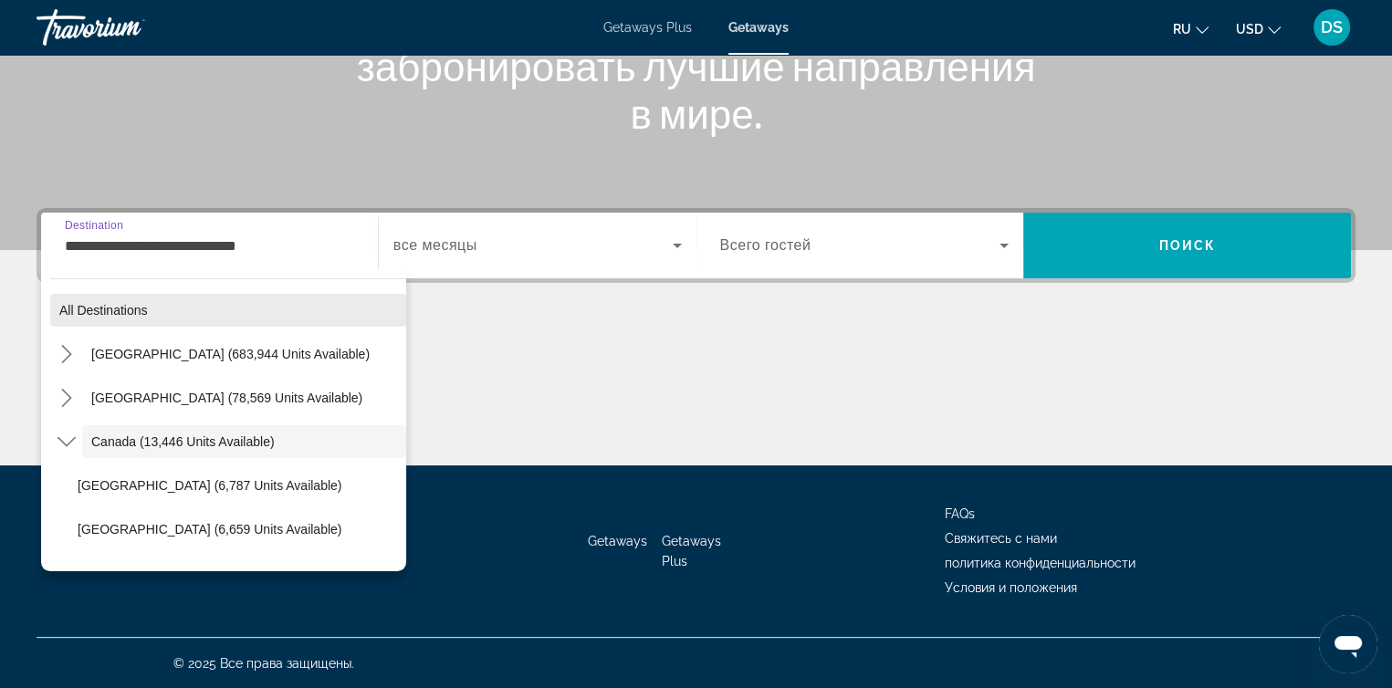
scroll to position [21, 0]
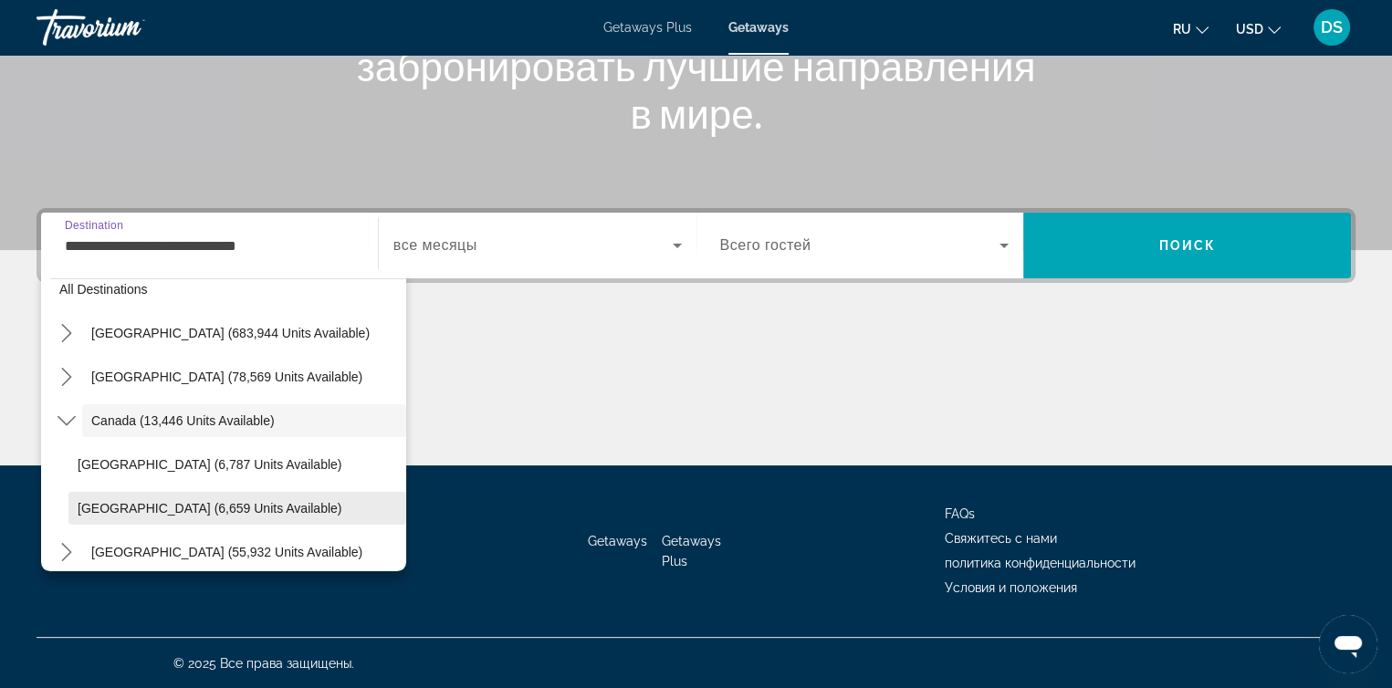
click at [81, 501] on span "[GEOGRAPHIC_DATA] (6,659 units available)" at bounding box center [210, 508] width 264 height 15
type input "**********"
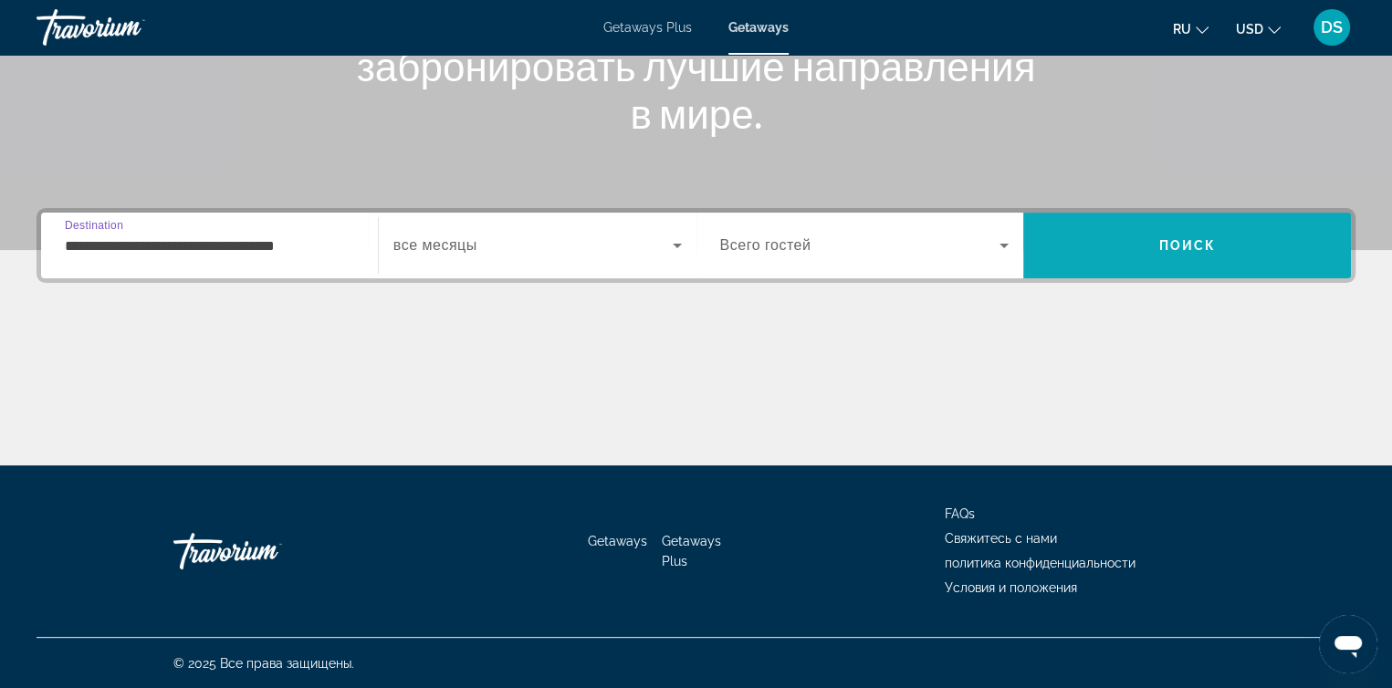
click at [1104, 244] on span "Search" at bounding box center [1187, 246] width 328 height 44
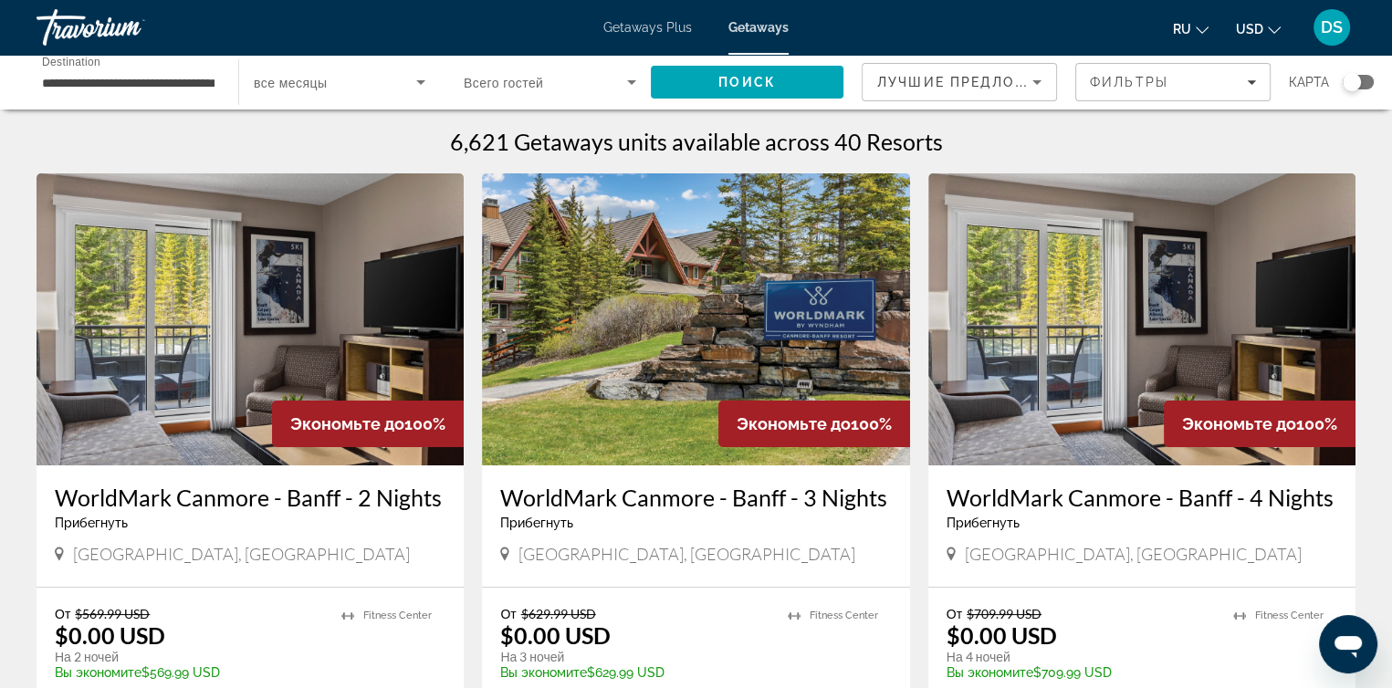
drag, startPoint x: 1131, startPoint y: 375, endPoint x: 1132, endPoint y: 400, distance: 24.7
click at [1131, 375] on img "Main content" at bounding box center [1141, 319] width 427 height 292
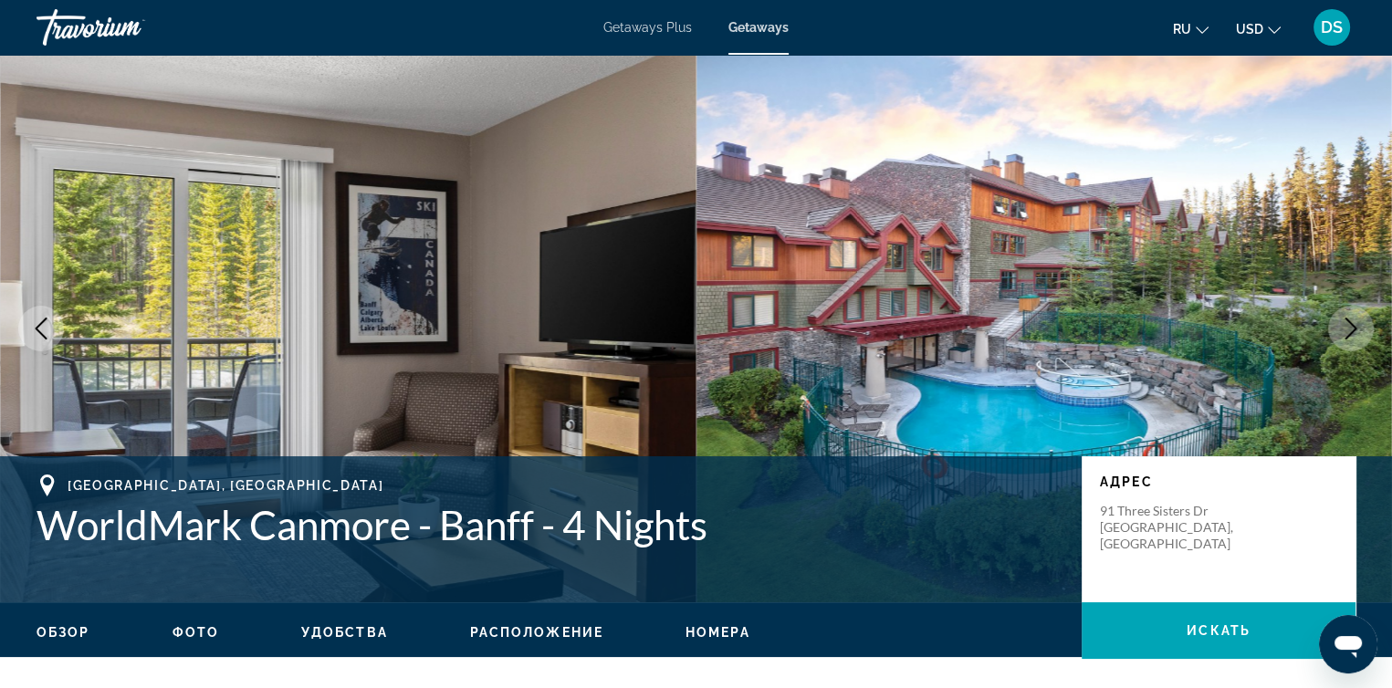
click at [1359, 329] on icon "Next image" at bounding box center [1351, 329] width 22 height 22
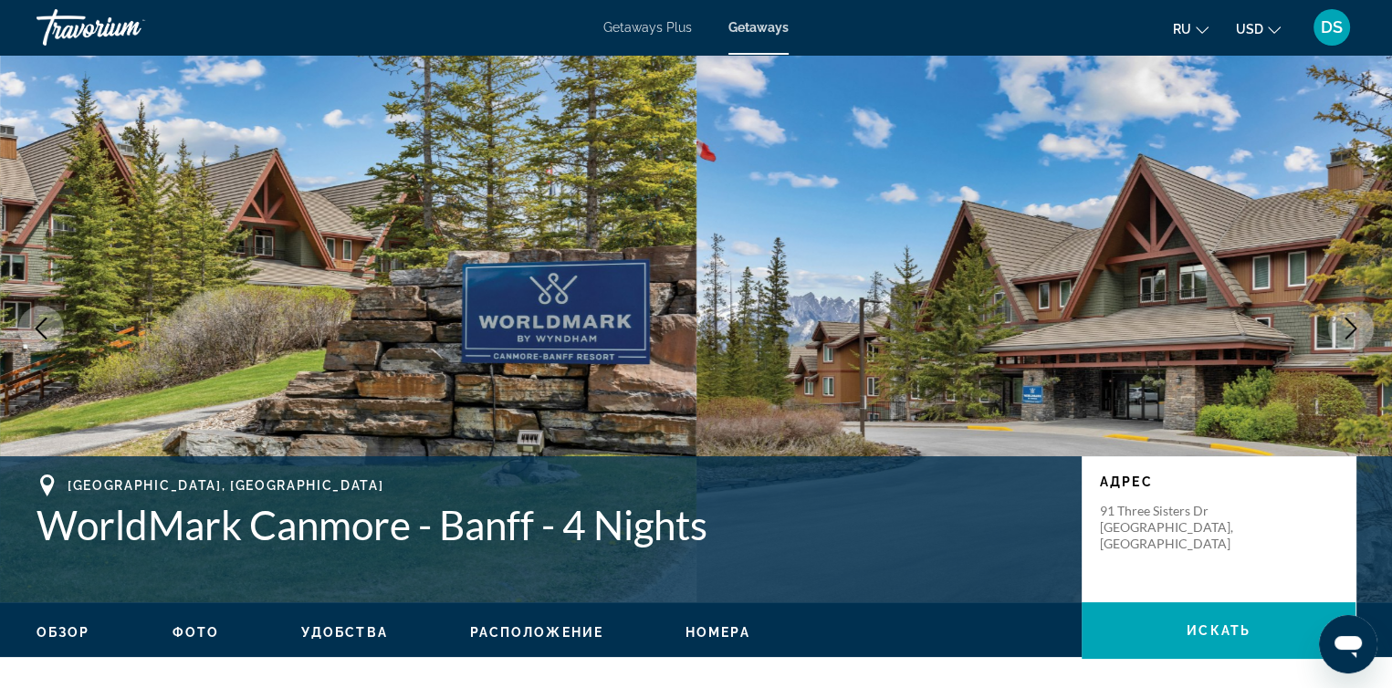
click at [1354, 332] on icon "Next image" at bounding box center [1351, 329] width 22 height 22
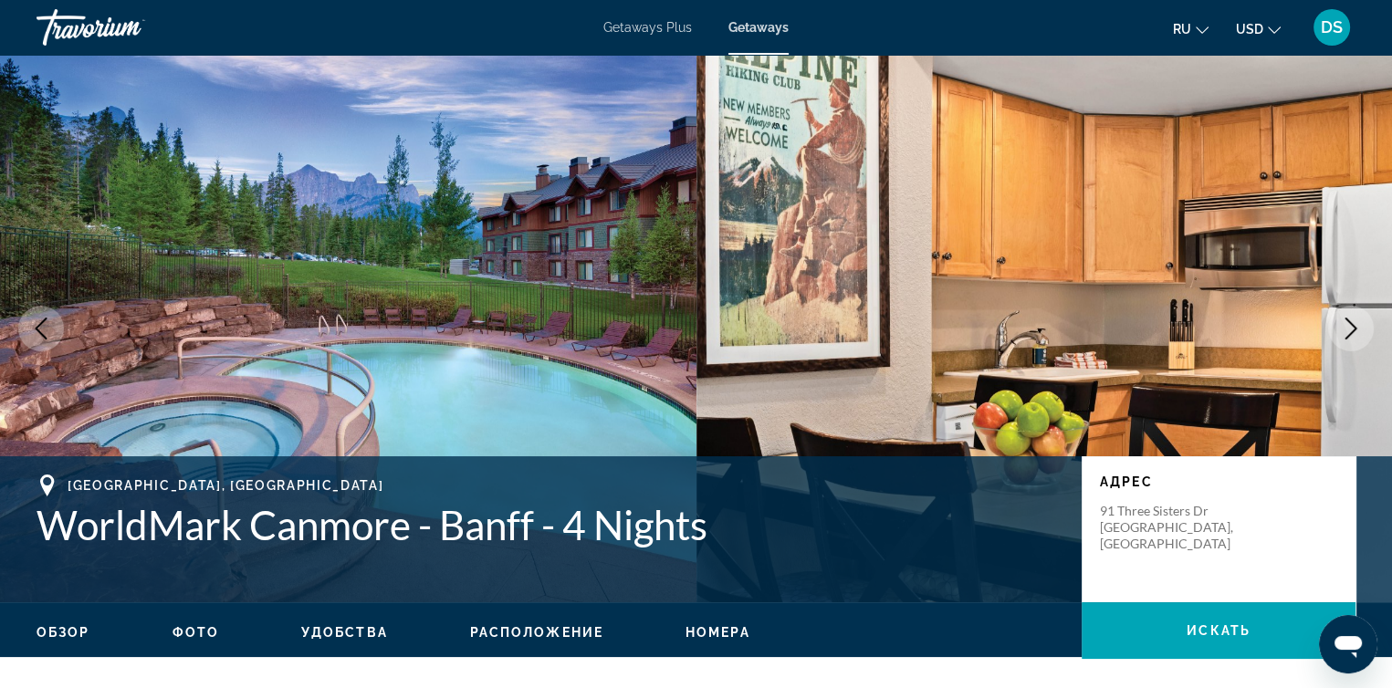
click at [1348, 328] on icon "Next image" at bounding box center [1351, 329] width 22 height 22
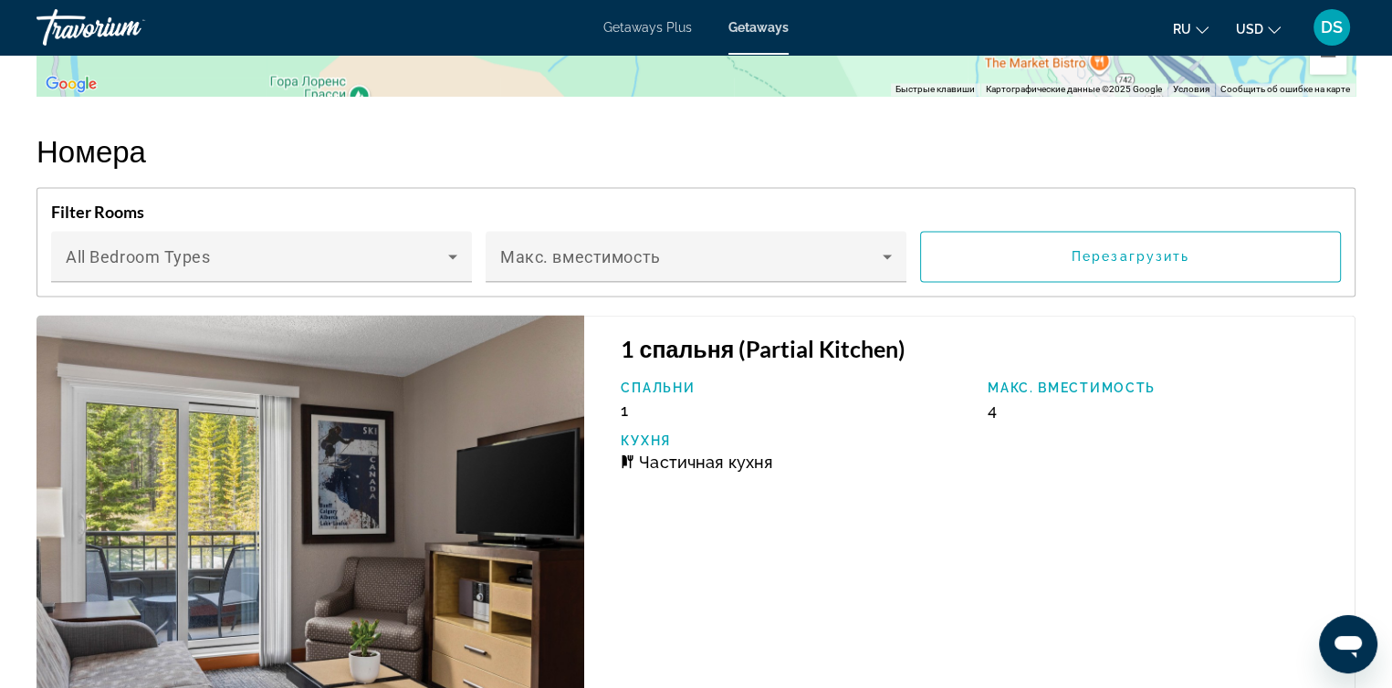
scroll to position [3286, 0]
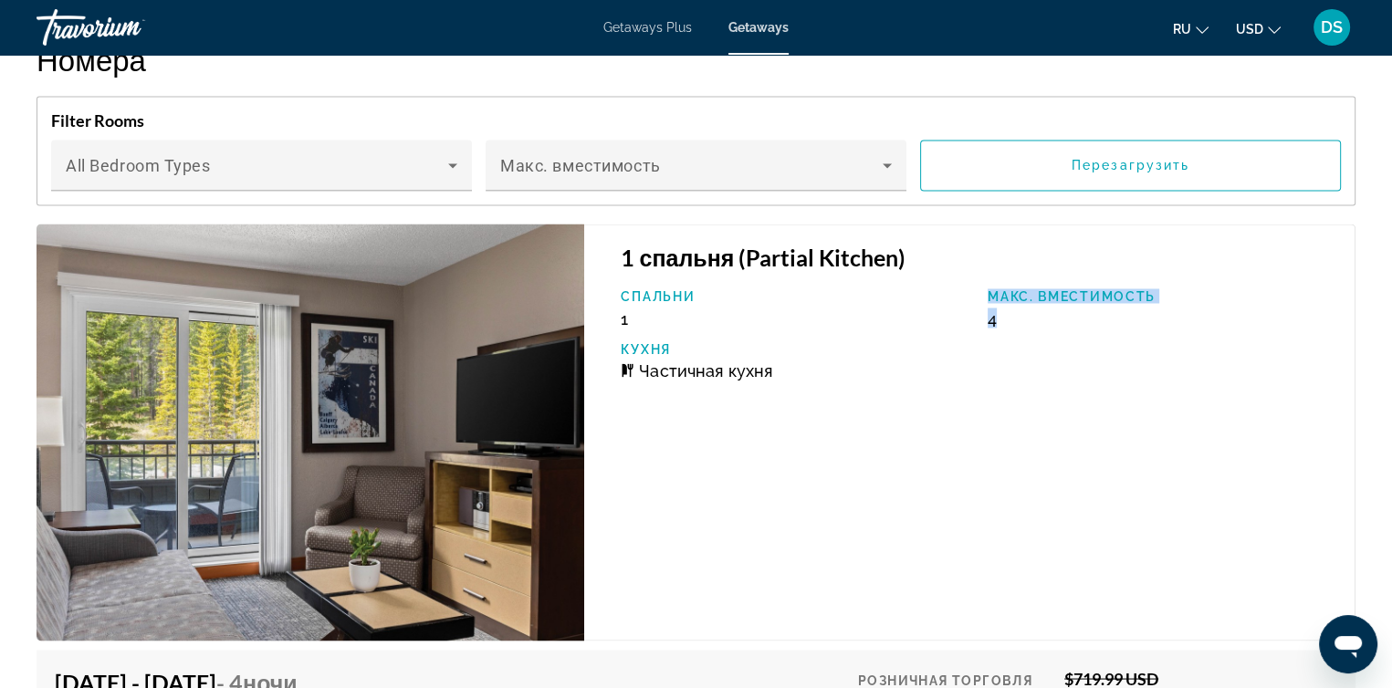
drag, startPoint x: 1006, startPoint y: 320, endPoint x: 964, endPoint y: 314, distance: 42.5
click at [964, 314] on div "Спальни 1 Макс. вместимость 4 Кухня Частичная кухня" at bounding box center [979, 340] width 734 height 105
click at [1005, 415] on div "1 спальня (Partial Kitchen) Спальни 1 Макс. вместимость 4 Кухня Частичная кухня" at bounding box center [969, 432] width 771 height 417
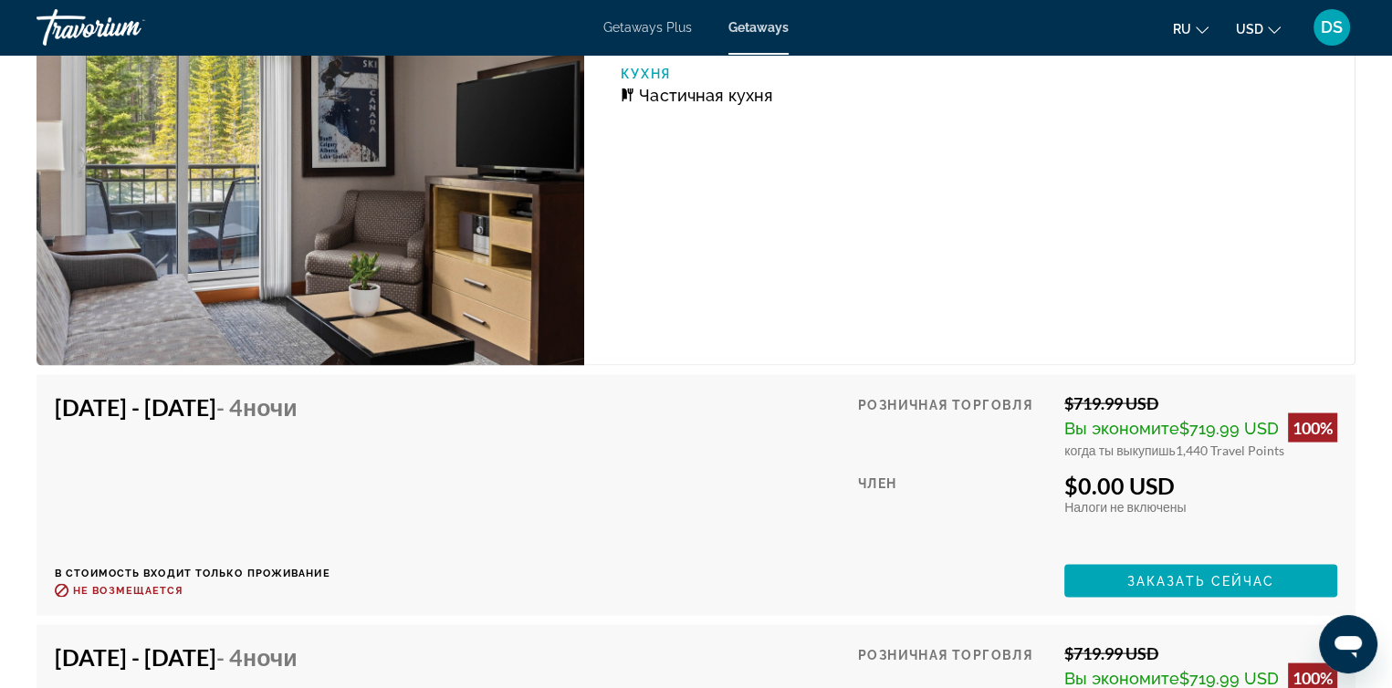
scroll to position [3560, 0]
drag, startPoint x: 1076, startPoint y: 403, endPoint x: 1183, endPoint y: 408, distance: 106.9
click at [1183, 408] on div "$719.99 USD" at bounding box center [1200, 404] width 273 height 20
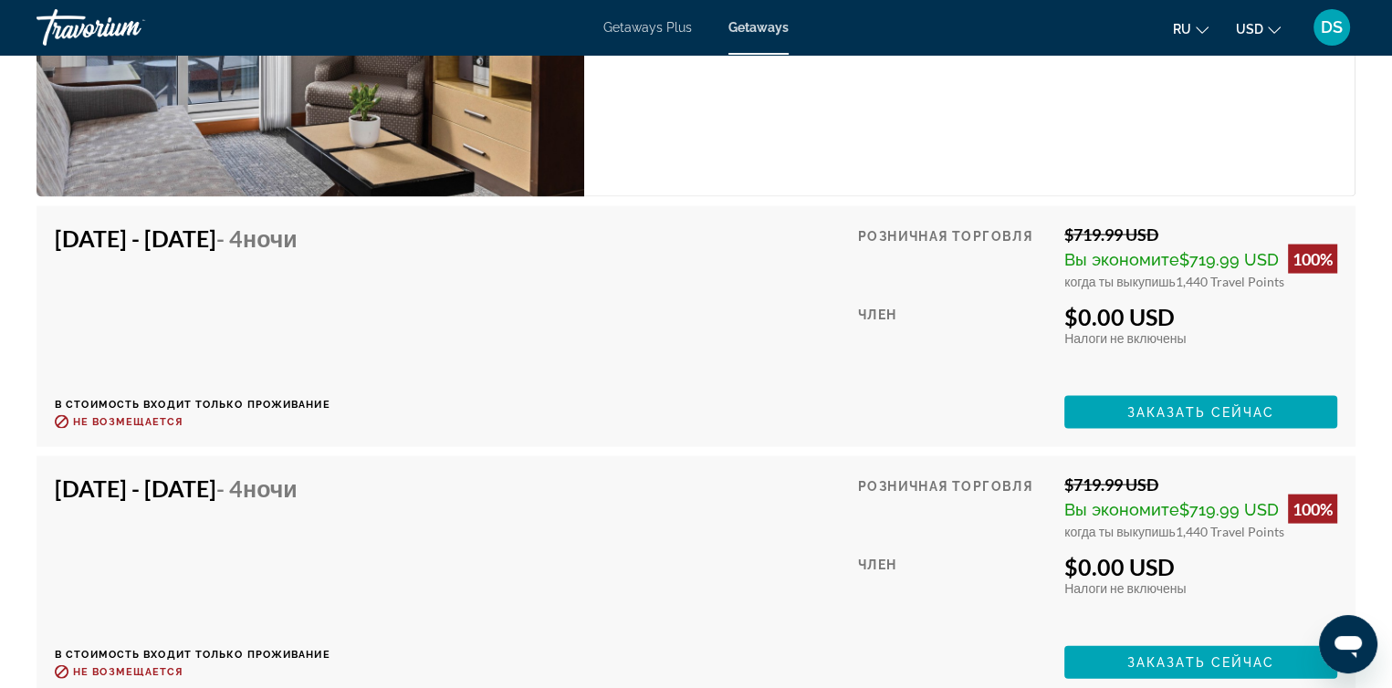
scroll to position [3743, 0]
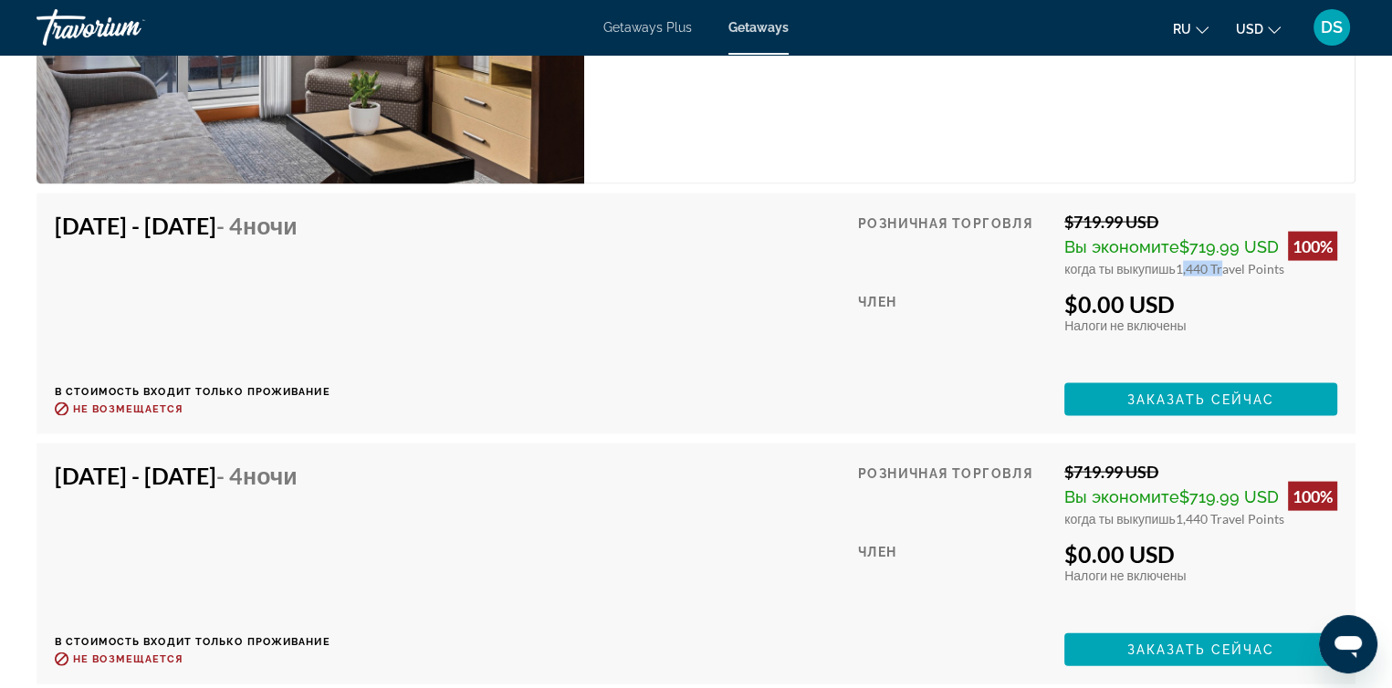
drag, startPoint x: 1177, startPoint y: 271, endPoint x: 1214, endPoint y: 269, distance: 37.5
click at [1214, 269] on span "1,440 Travel Points" at bounding box center [1230, 269] width 109 height 16
click at [1217, 298] on div "$0.00 USD" at bounding box center [1200, 303] width 273 height 27
drag, startPoint x: 1078, startPoint y: 300, endPoint x: 1205, endPoint y: 317, distance: 127.9
click at [1205, 317] on div "$0.00 USD Налоги включены Налоги не включены Вы зарабатываете 0 Travel Points" at bounding box center [1200, 311] width 273 height 43
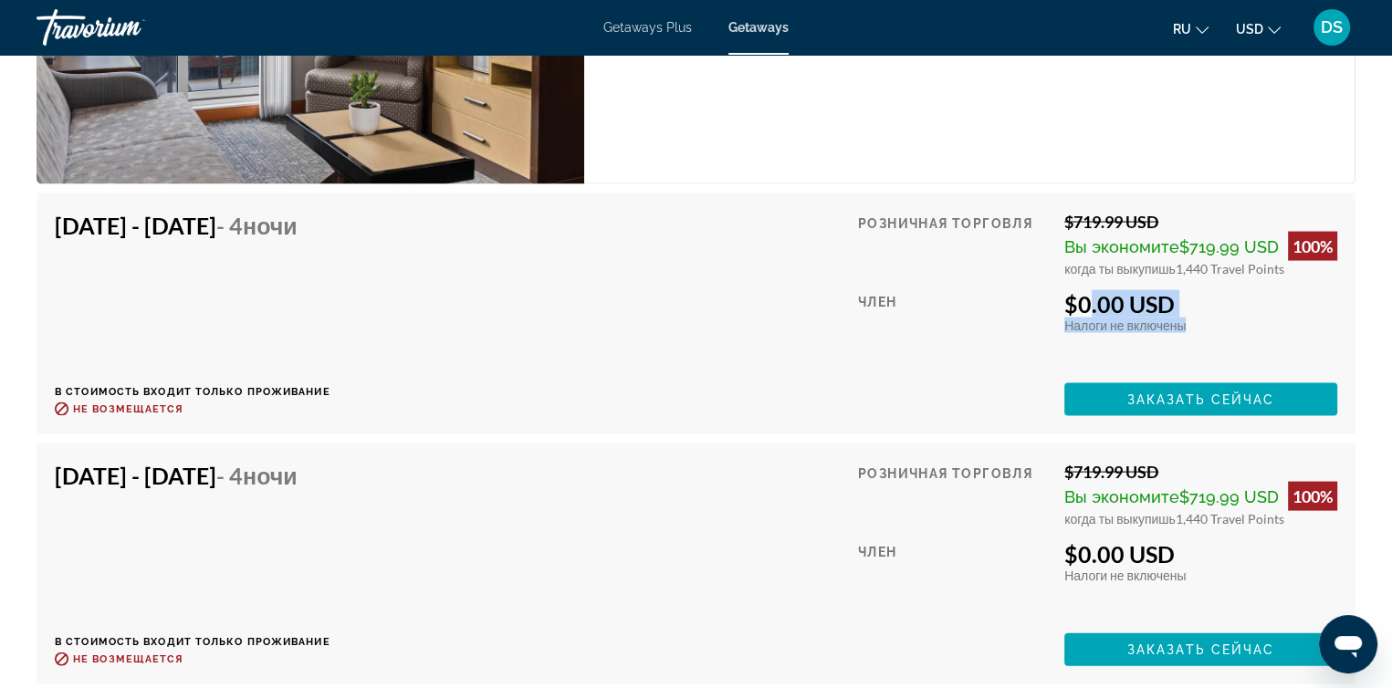
click at [1123, 340] on div "Розничная торговля $719.99 USD Вы экономите $719.99 USD 100% когда ты выкупишь …" at bounding box center [1097, 314] width 479 height 204
click at [1198, 401] on span "Заказать сейчас" at bounding box center [1201, 400] width 148 height 15
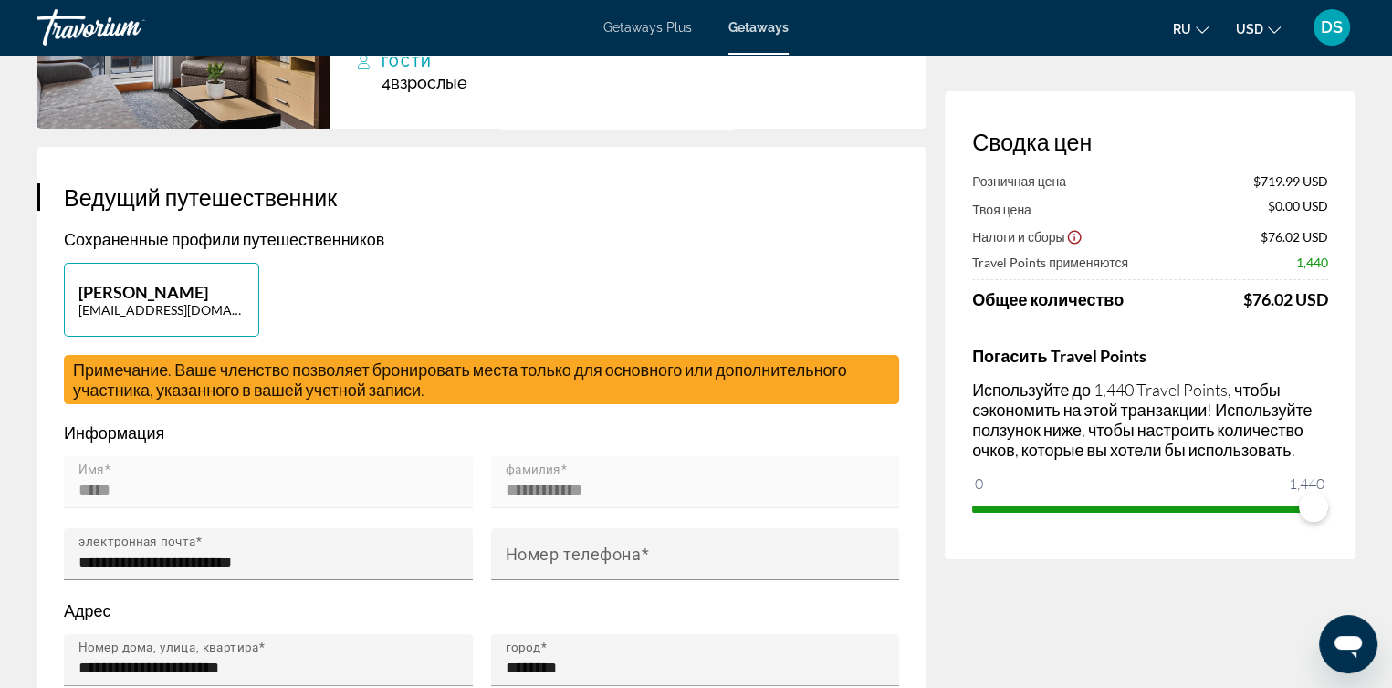
scroll to position [274, 0]
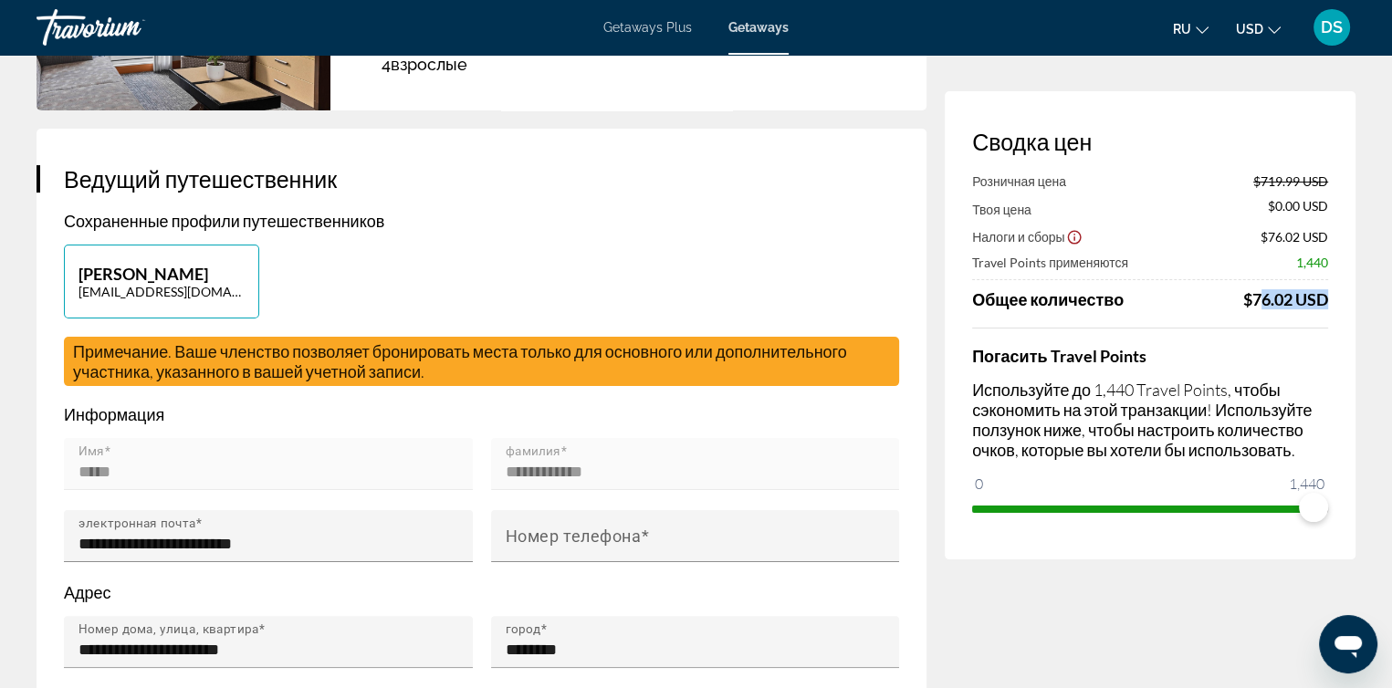
drag, startPoint x: 1254, startPoint y: 302, endPoint x: 1314, endPoint y: 304, distance: 59.4
click at [1314, 304] on div "$76.02 USD" at bounding box center [1285, 299] width 85 height 20
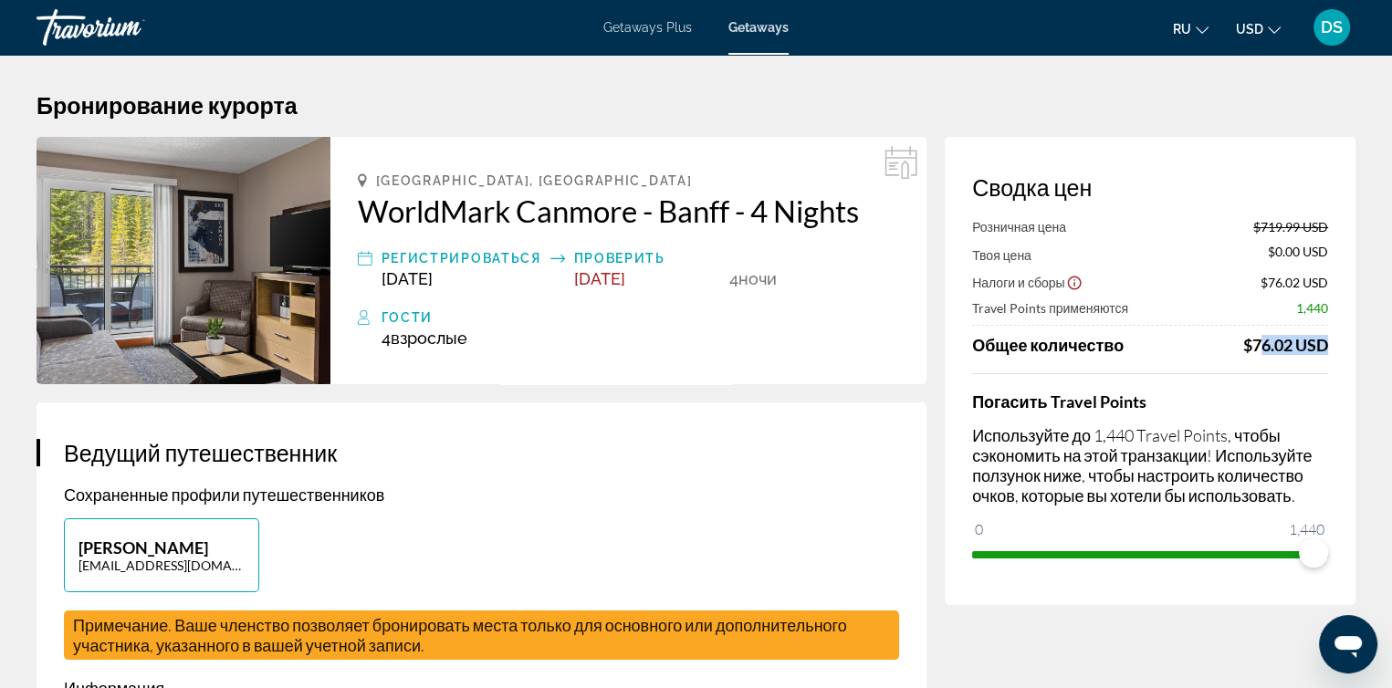
scroll to position [0, 0]
drag, startPoint x: 727, startPoint y: 283, endPoint x: 836, endPoint y: 270, distance: 110.3
click at [837, 270] on div "Регистрироваться [DATE] Проверить [DATE] 4 ночь ночи" at bounding box center [628, 267] width 541 height 41
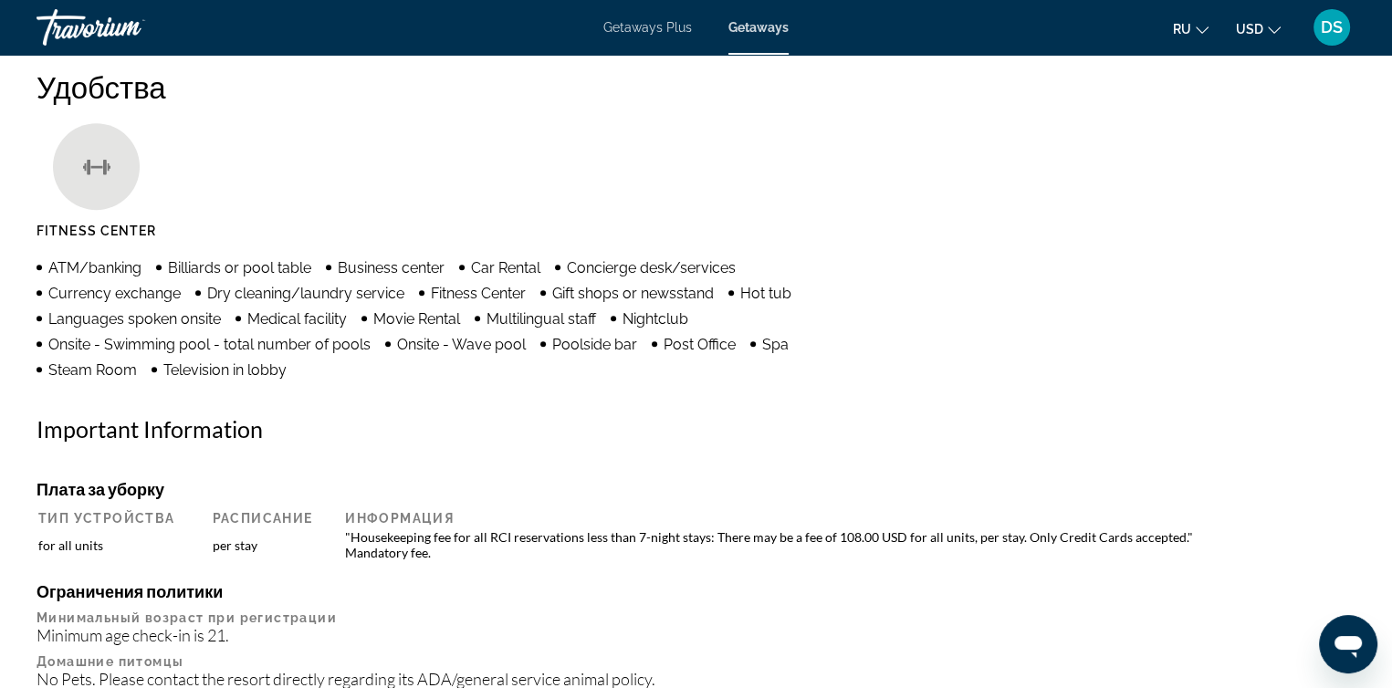
scroll to position [1552, 0]
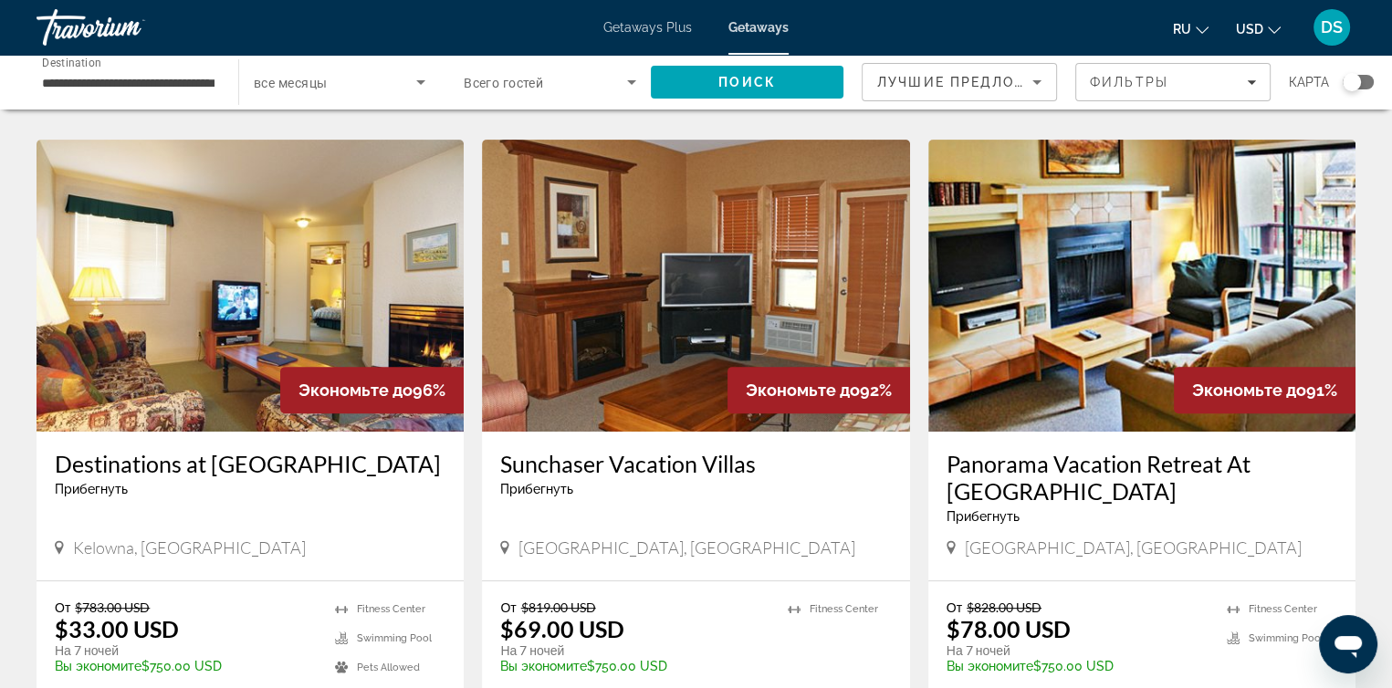
scroll to position [730, 0]
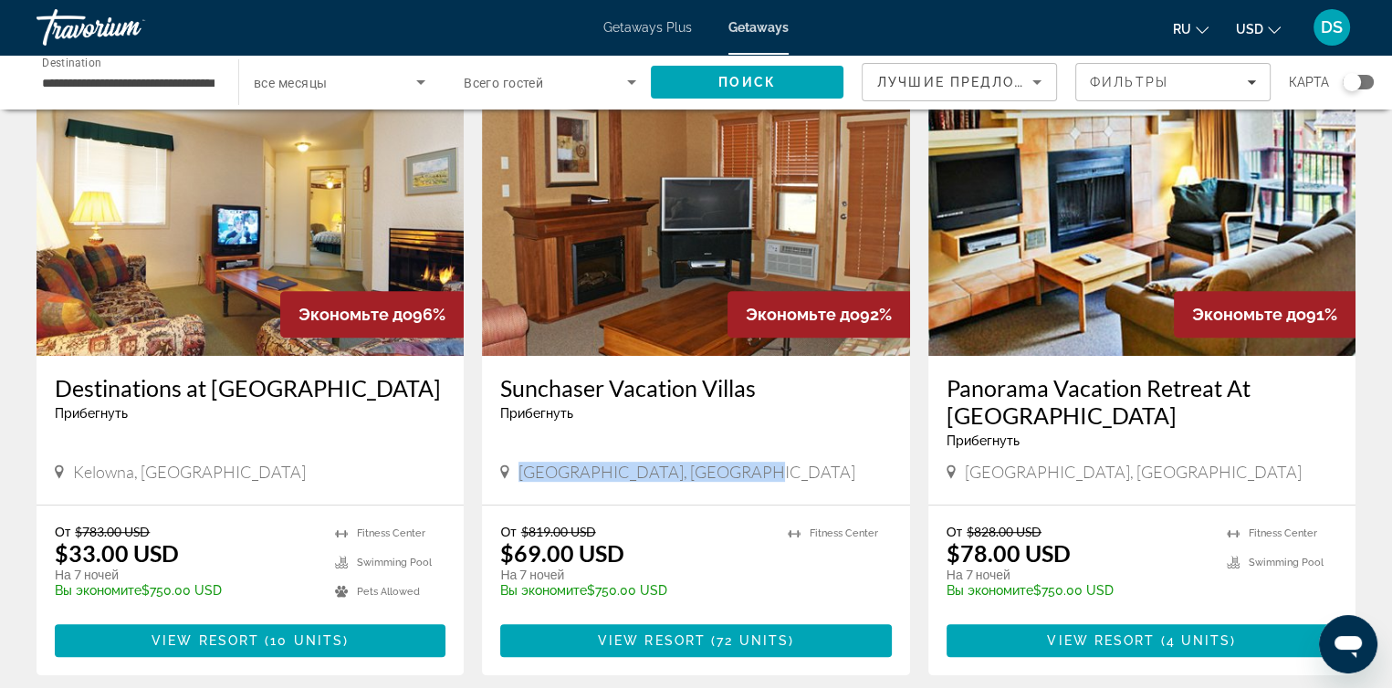
drag, startPoint x: 521, startPoint y: 470, endPoint x: 738, endPoint y: 461, distance: 217.4
click at [738, 462] on div "[GEOGRAPHIC_DATA], [GEOGRAPHIC_DATA]" at bounding box center [695, 472] width 391 height 20
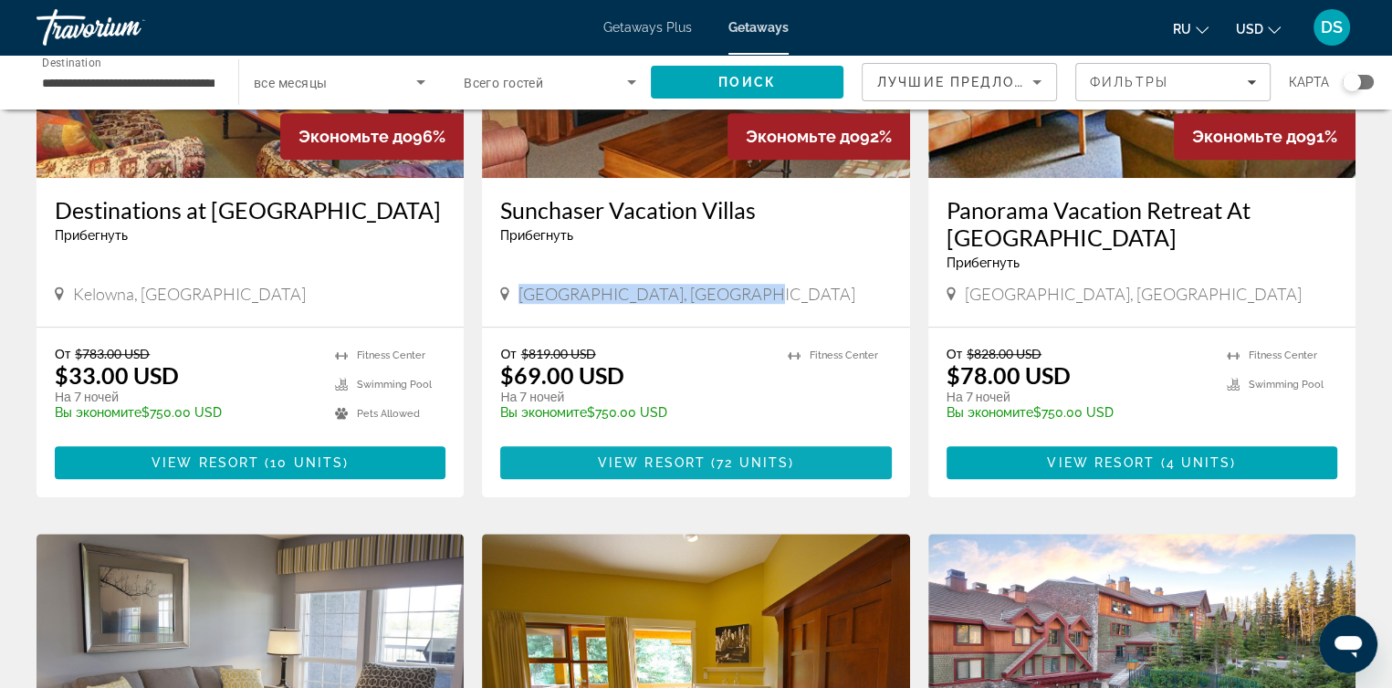
scroll to position [913, 0]
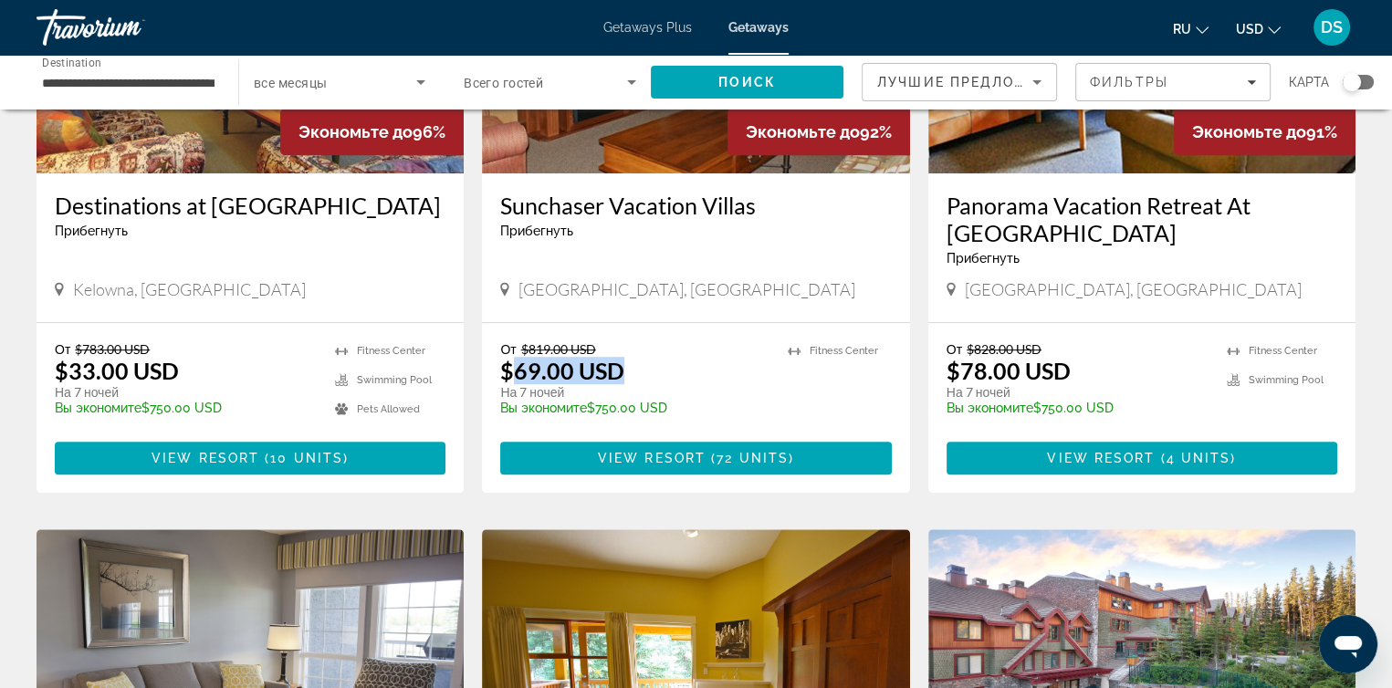
drag, startPoint x: 515, startPoint y: 372, endPoint x: 633, endPoint y: 372, distance: 117.8
click at [633, 372] on div "От $819.00 USD $69.00 USD На 7 ночей Вы экономите $750.00 USD temp" at bounding box center [634, 384] width 268 height 87
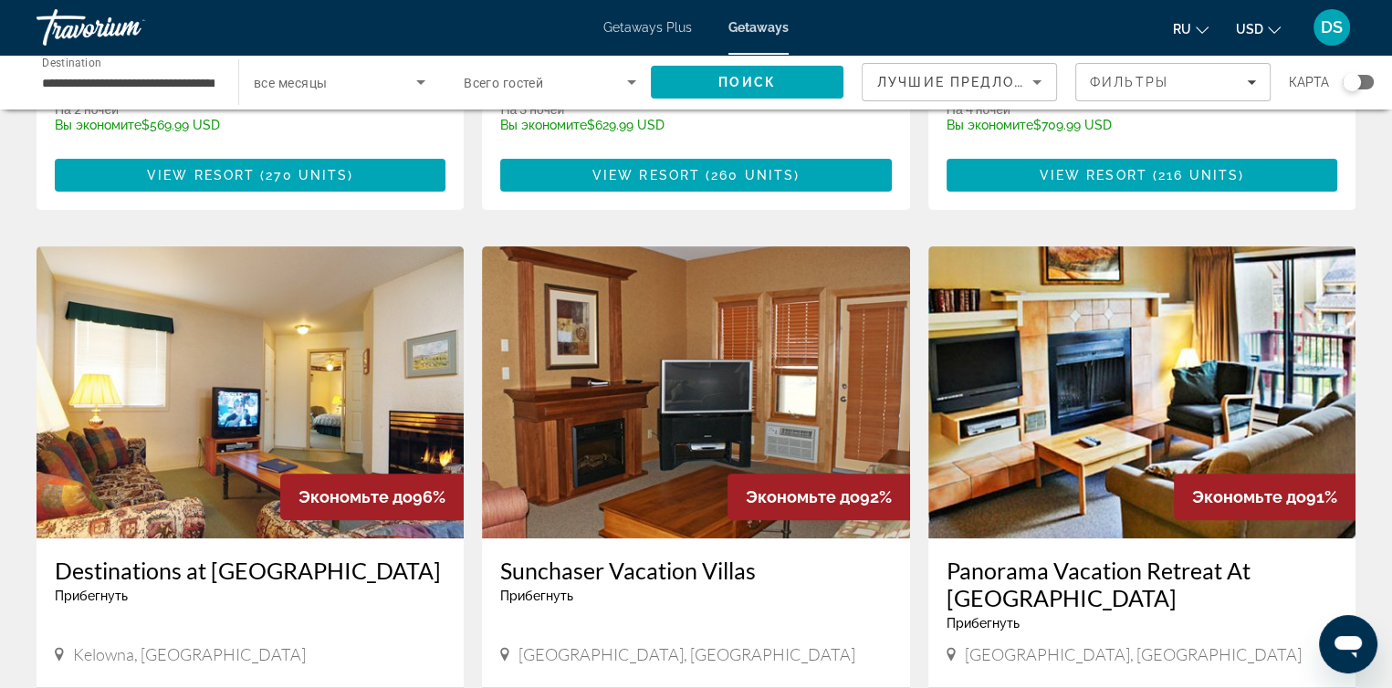
click at [679, 371] on img "Main content" at bounding box center [695, 392] width 427 height 292
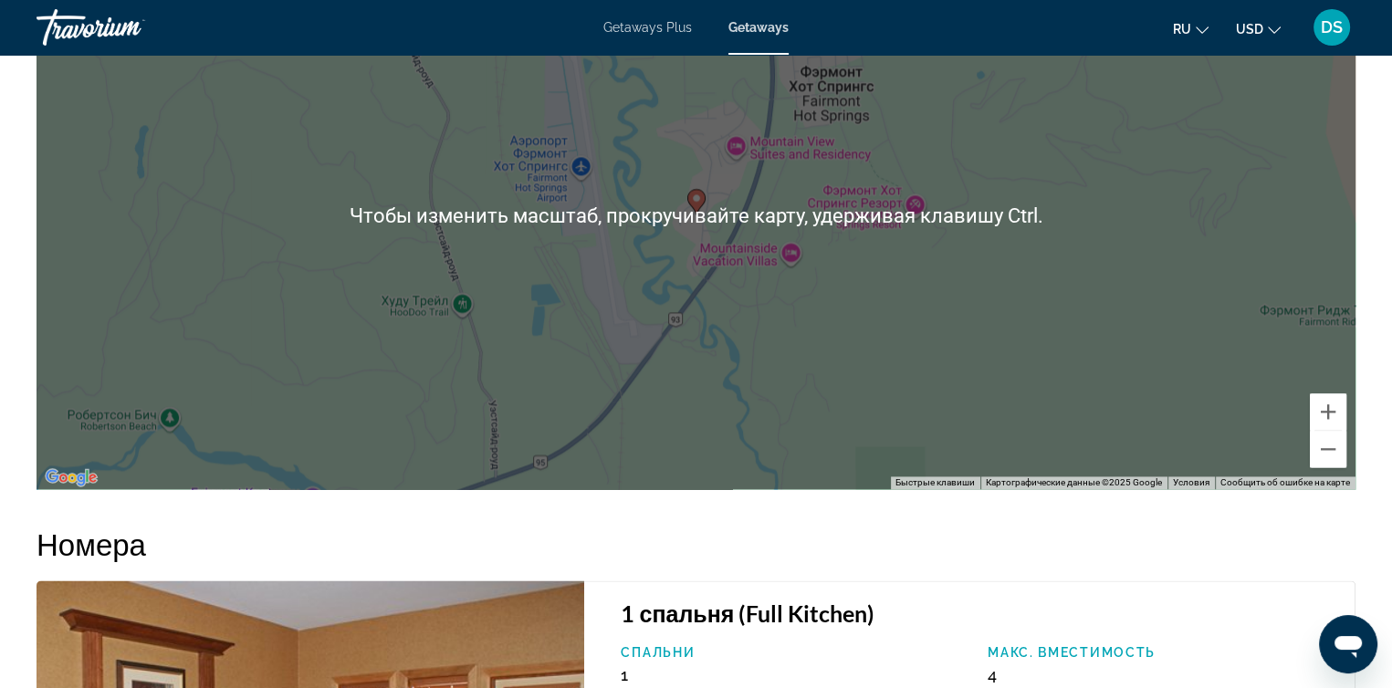
scroll to position [3012, 0]
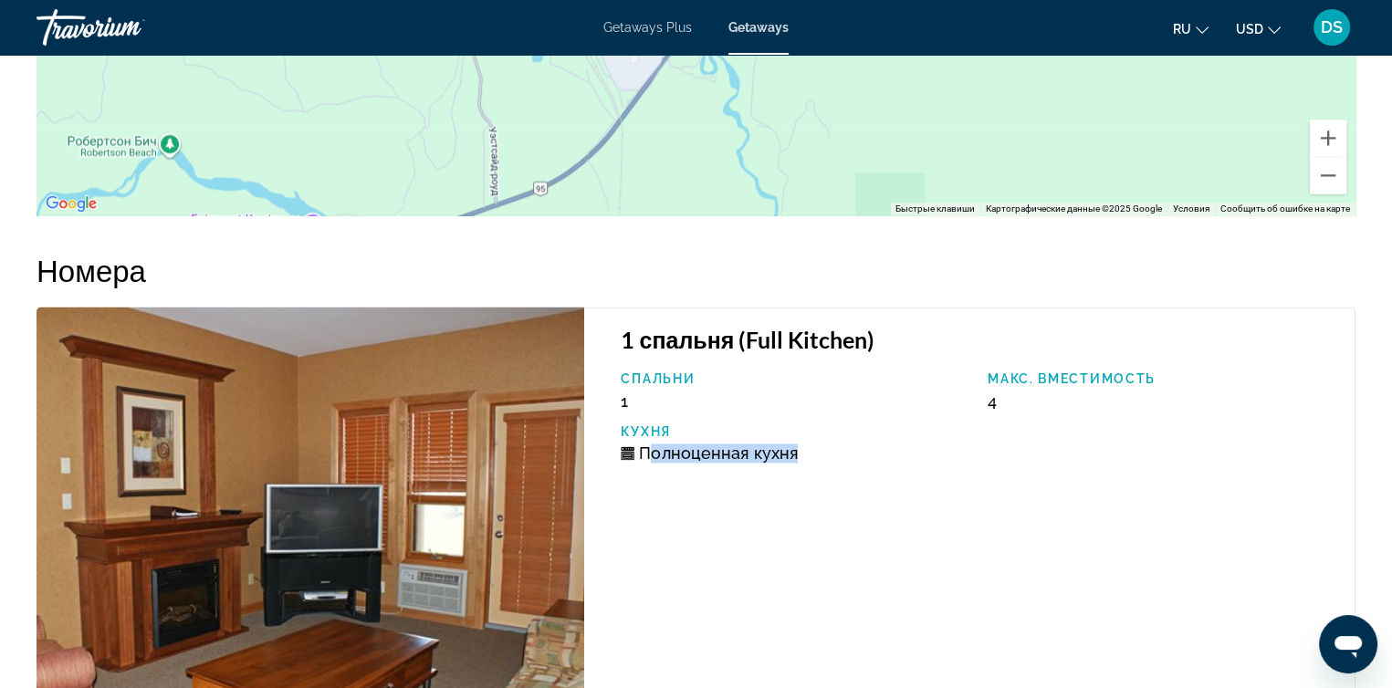
drag, startPoint x: 725, startPoint y: 455, endPoint x: 798, endPoint y: 459, distance: 73.2
click at [798, 459] on div "Полноценная кухня" at bounding box center [795, 453] width 349 height 19
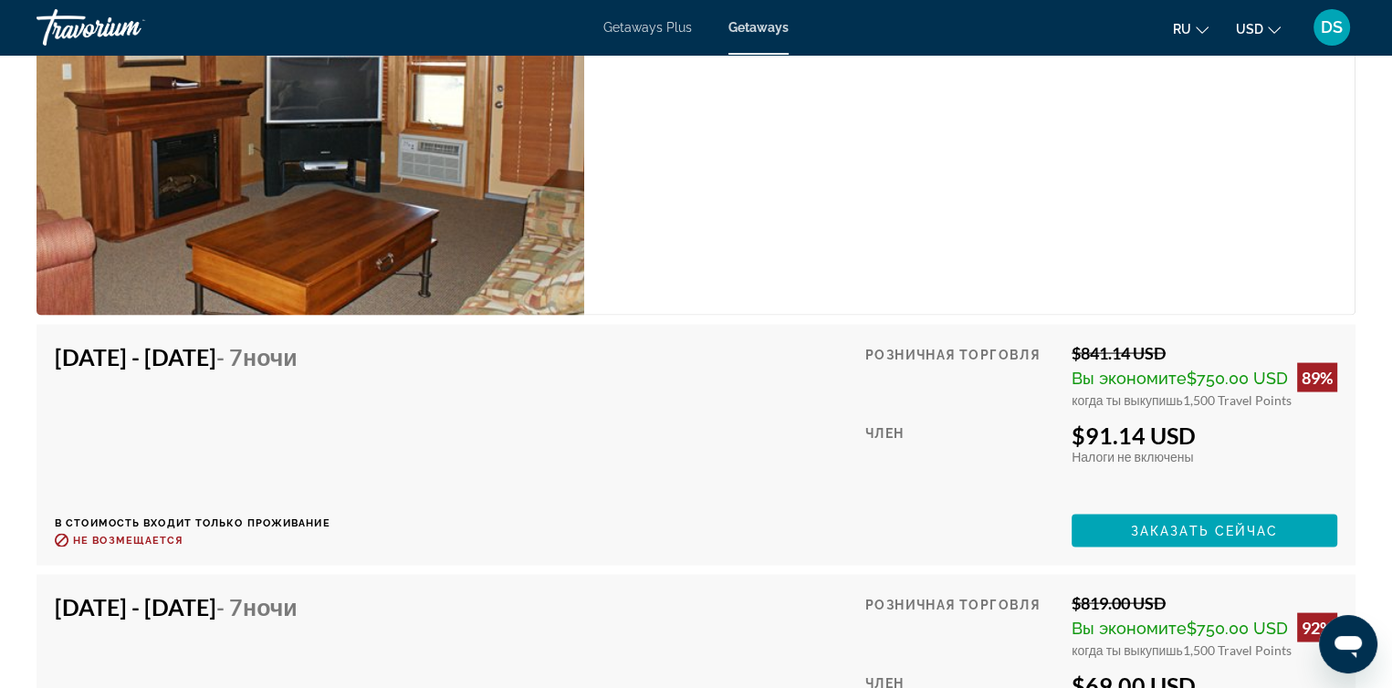
scroll to position [3469, 0]
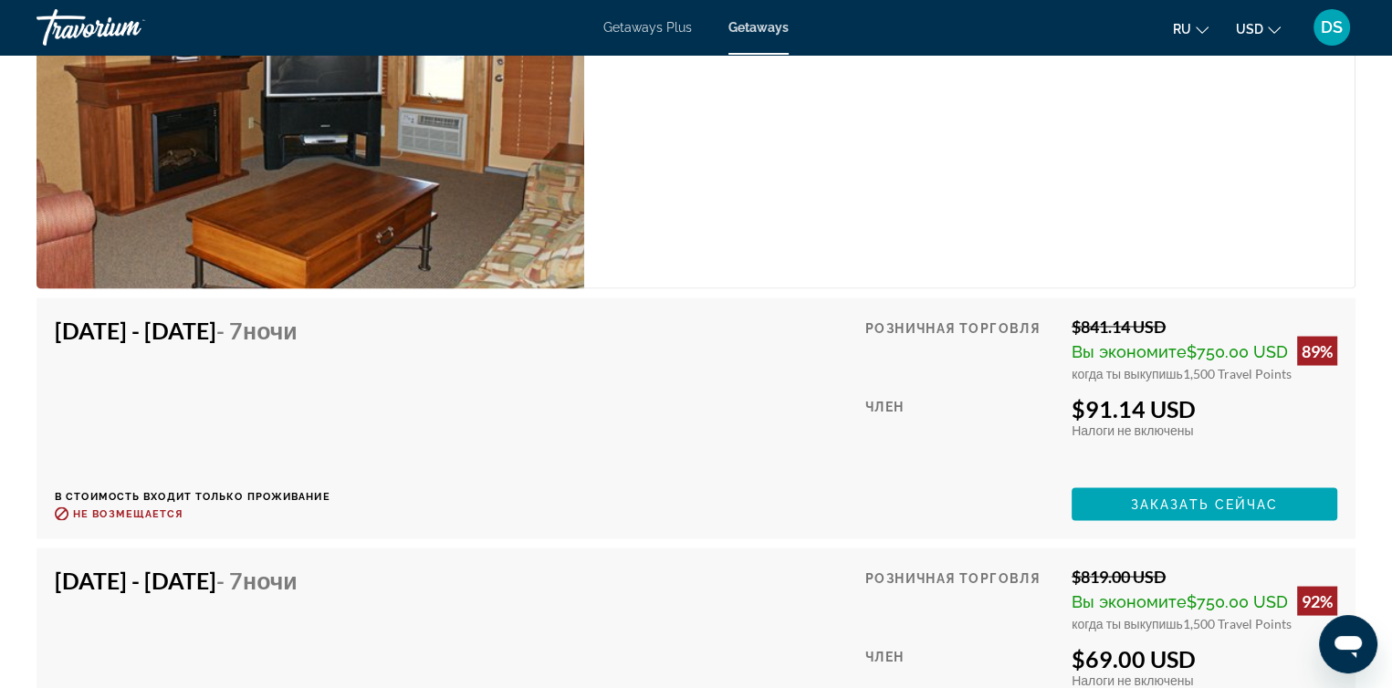
drag, startPoint x: 1200, startPoint y: 412, endPoint x: 1110, endPoint y: 416, distance: 90.5
click at [1110, 416] on div "$91.14 USD" at bounding box center [1205, 407] width 266 height 27
drag, startPoint x: 102, startPoint y: 326, endPoint x: 298, endPoint y: 331, distance: 195.4
click at [298, 331] on h4 "[DATE] - [DATE] - 7 ночи" at bounding box center [186, 329] width 262 height 27
drag, startPoint x: 347, startPoint y: 327, endPoint x: 467, endPoint y: 332, distance: 120.6
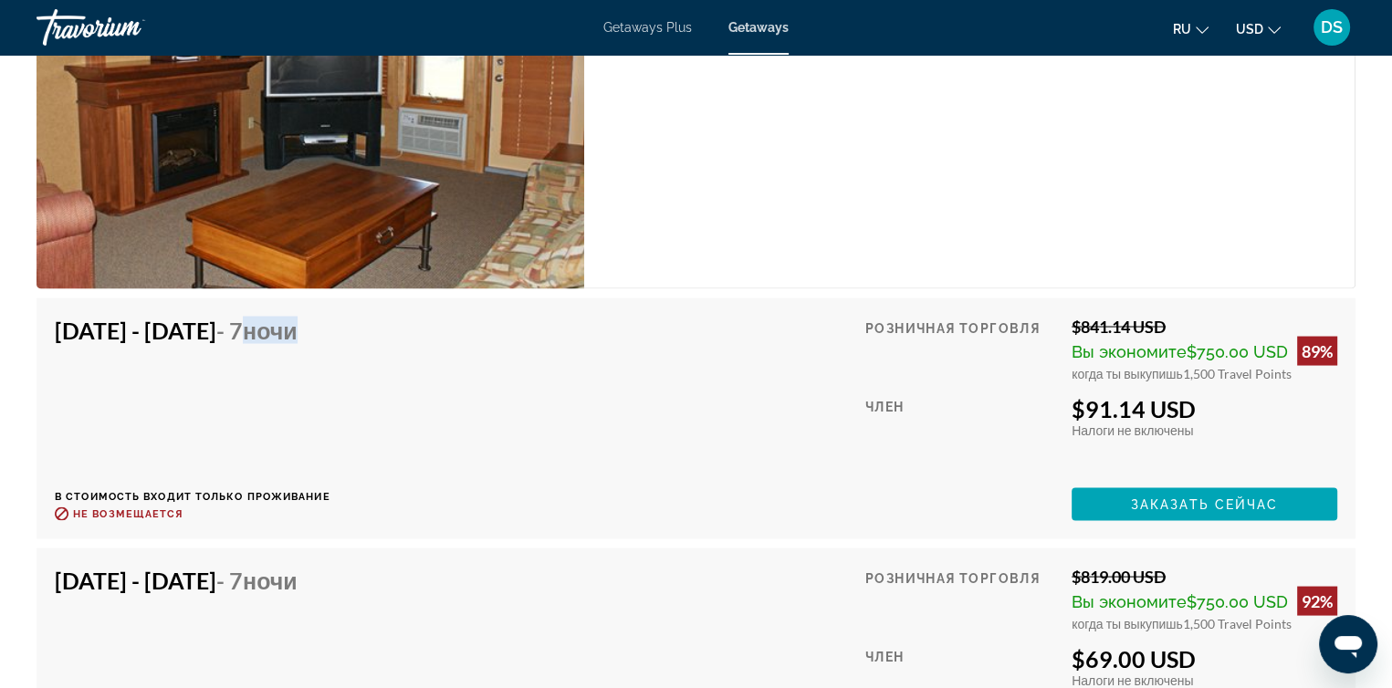
click at [467, 332] on div "[DATE] - [DATE] - 7 ночи В стоимость входит только проживание Возврат до : Не в…" at bounding box center [696, 418] width 1283 height 204
drag, startPoint x: 1084, startPoint y: 324, endPoint x: 1201, endPoint y: 326, distance: 117.8
click at [1201, 326] on div "$841.14 USD" at bounding box center [1205, 326] width 266 height 20
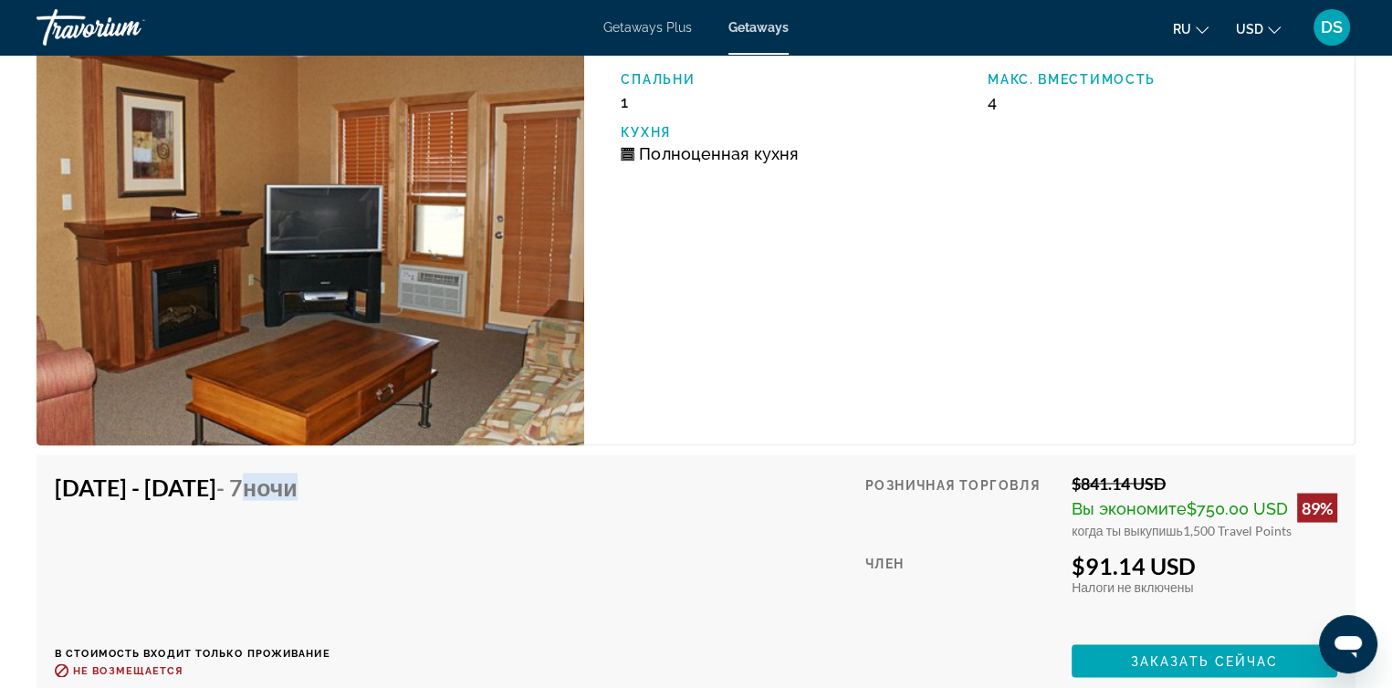
scroll to position [3195, 0]
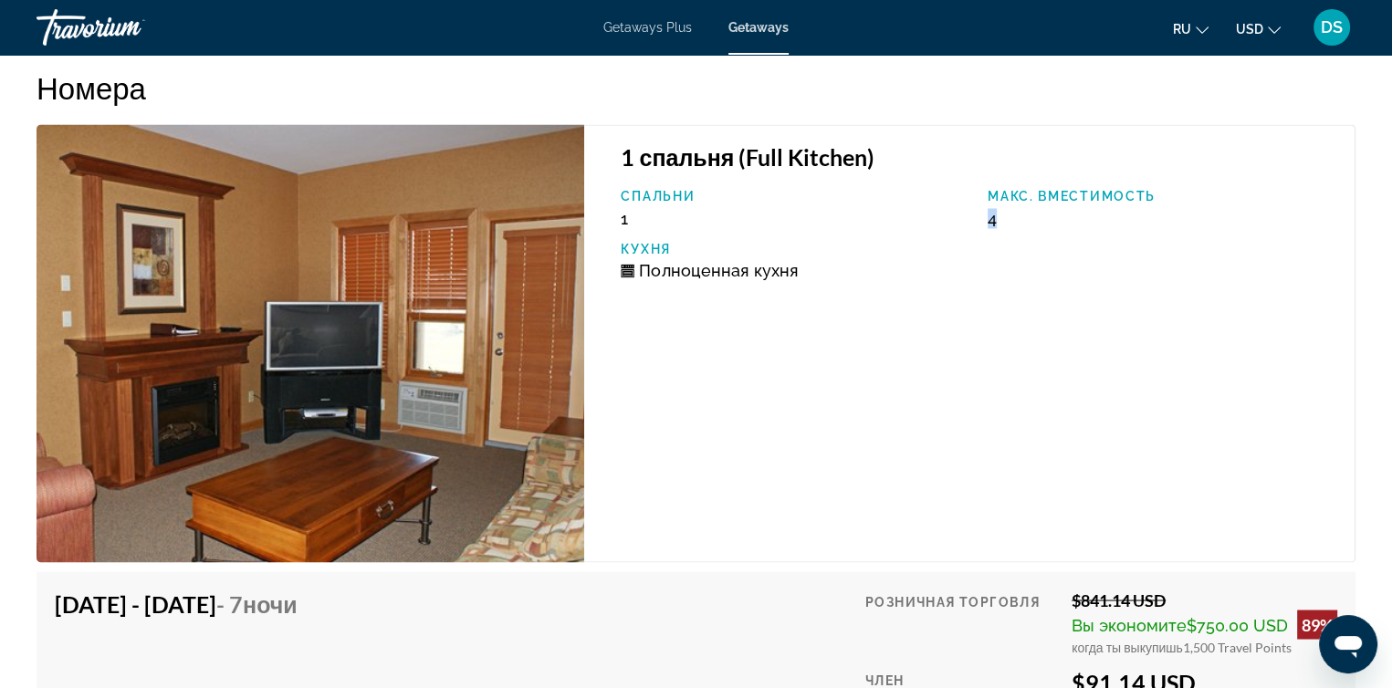
drag, startPoint x: 1015, startPoint y: 215, endPoint x: 982, endPoint y: 218, distance: 33.0
click at [982, 218] on div "Макс. вместимость 4" at bounding box center [1162, 208] width 367 height 39
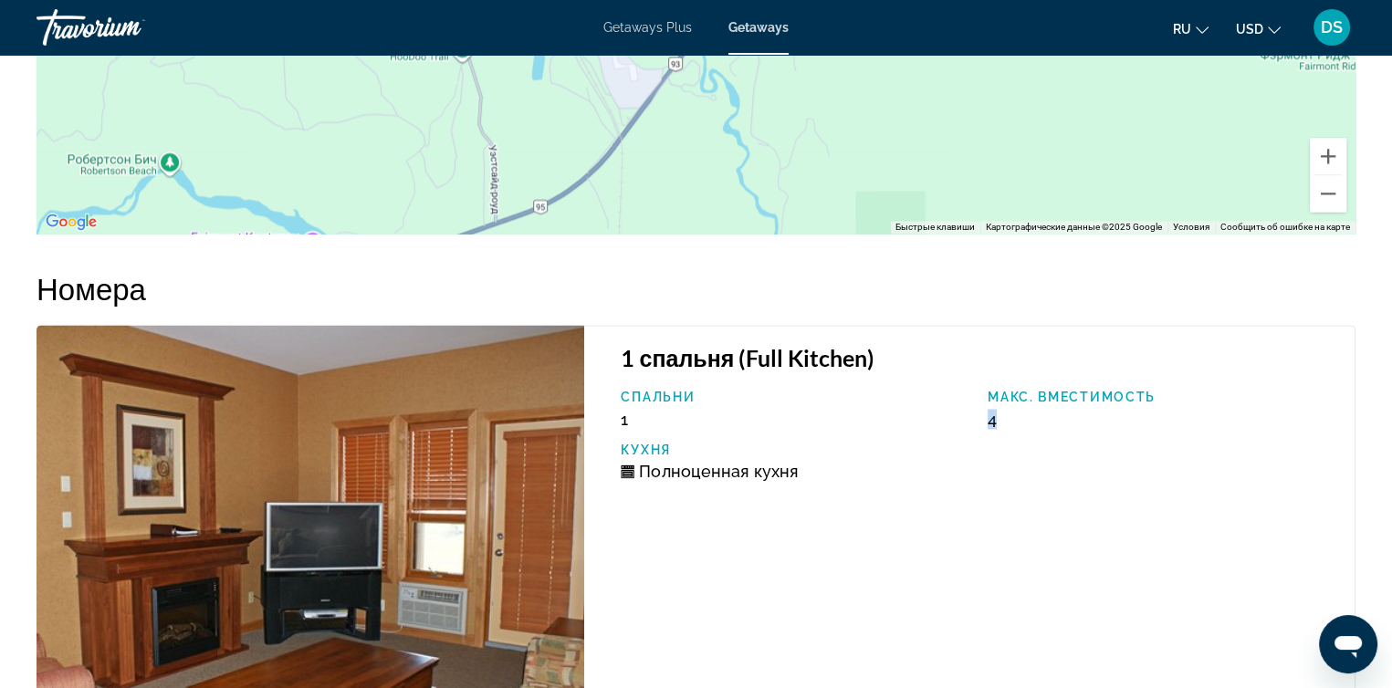
scroll to position [2921, 0]
